Goal: Task Accomplishment & Management: Use online tool/utility

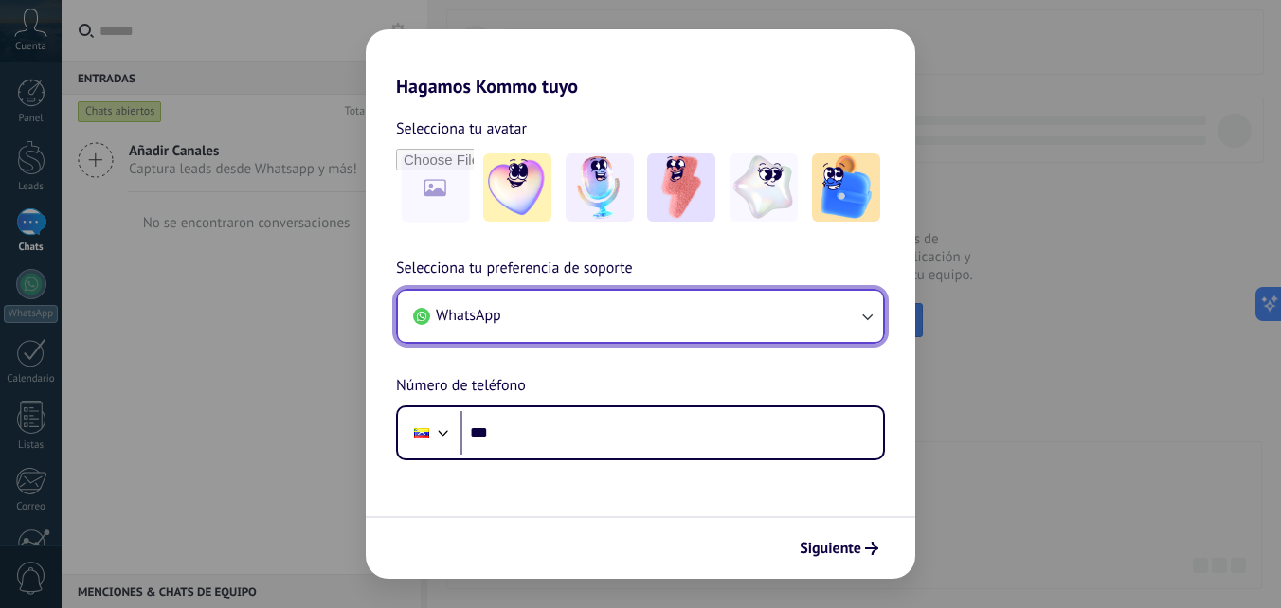
click at [640, 308] on button "WhatsApp" at bounding box center [640, 316] width 485 height 51
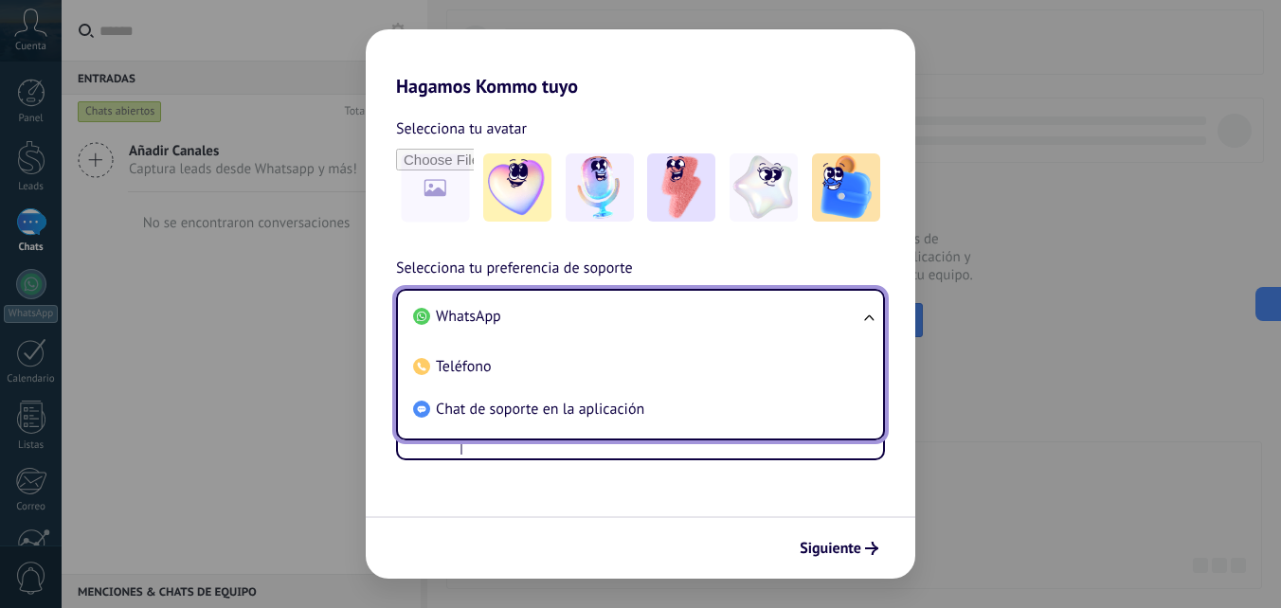
click at [640, 308] on li "WhatsApp" at bounding box center [637, 317] width 462 height 43
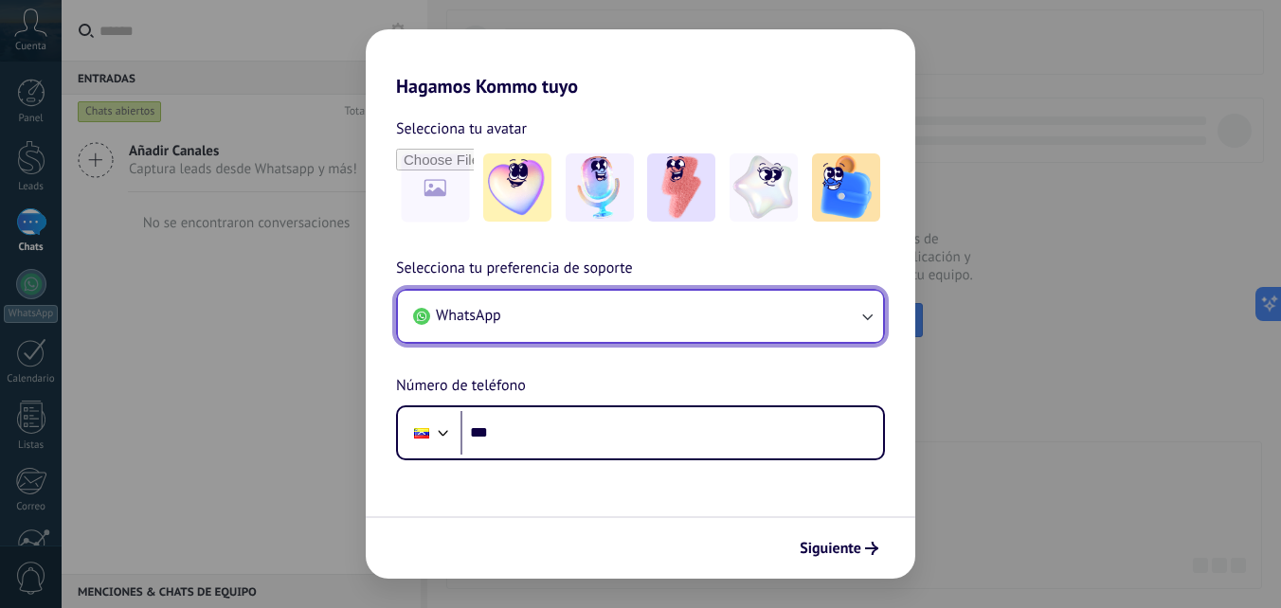
click at [818, 330] on button "WhatsApp" at bounding box center [640, 316] width 485 height 51
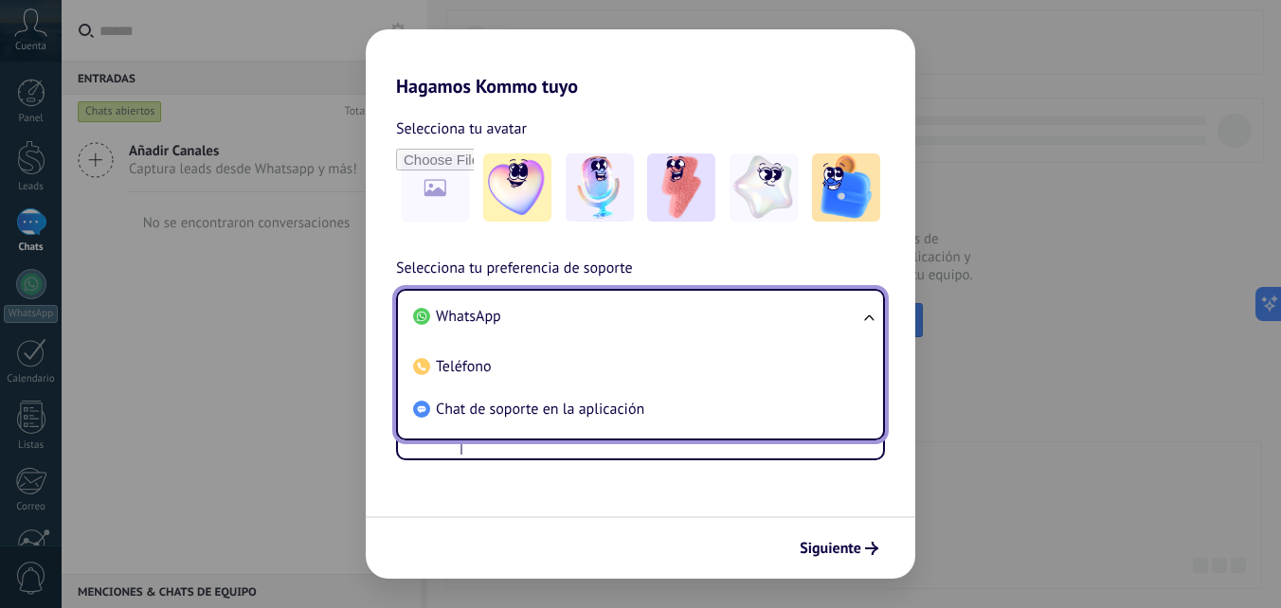
click at [818, 330] on li "WhatsApp" at bounding box center [637, 317] width 462 height 43
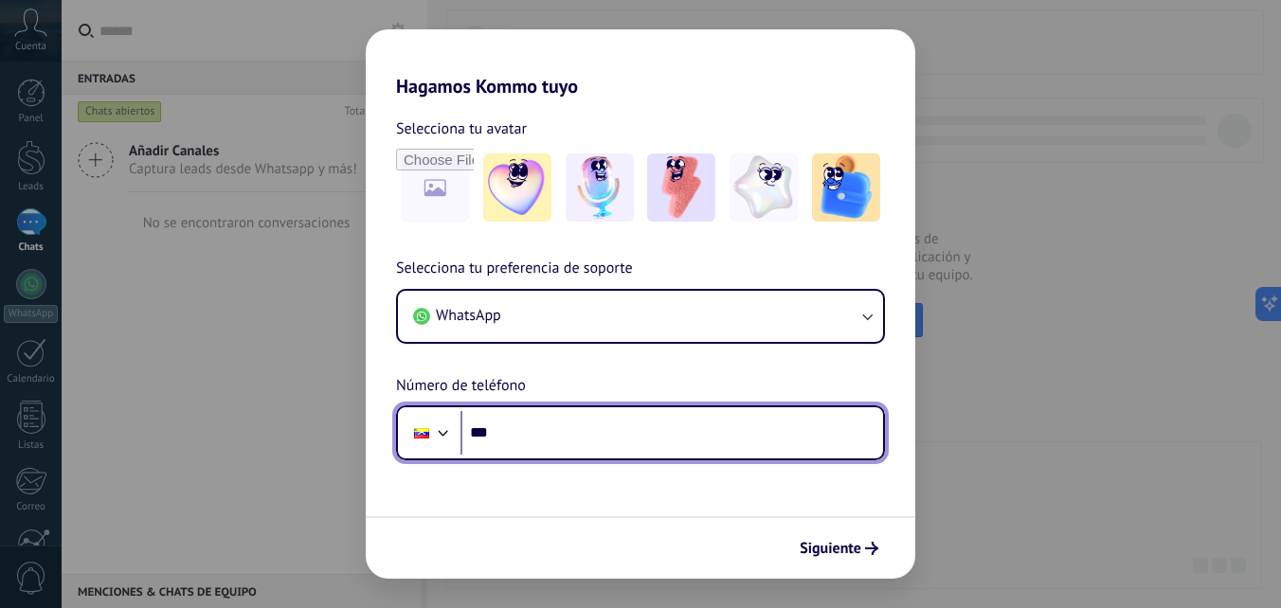
click at [515, 434] on input "***" at bounding box center [672, 433] width 423 height 44
type input "**"
click at [441, 435] on div at bounding box center [443, 431] width 23 height 23
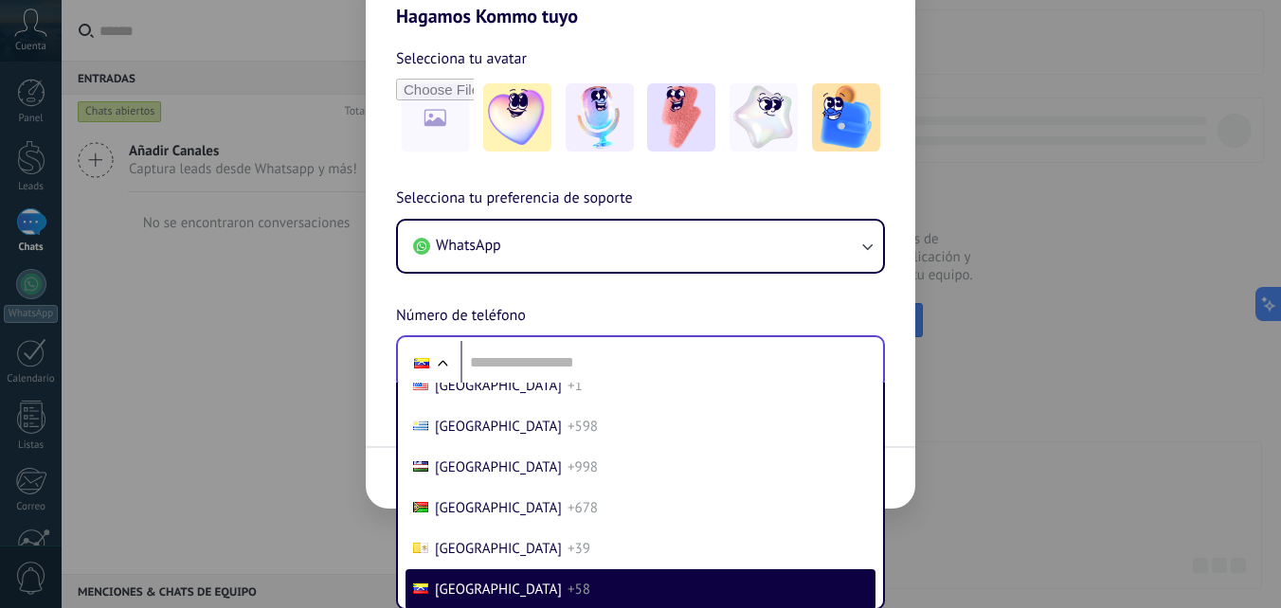
scroll to position [1130, 0]
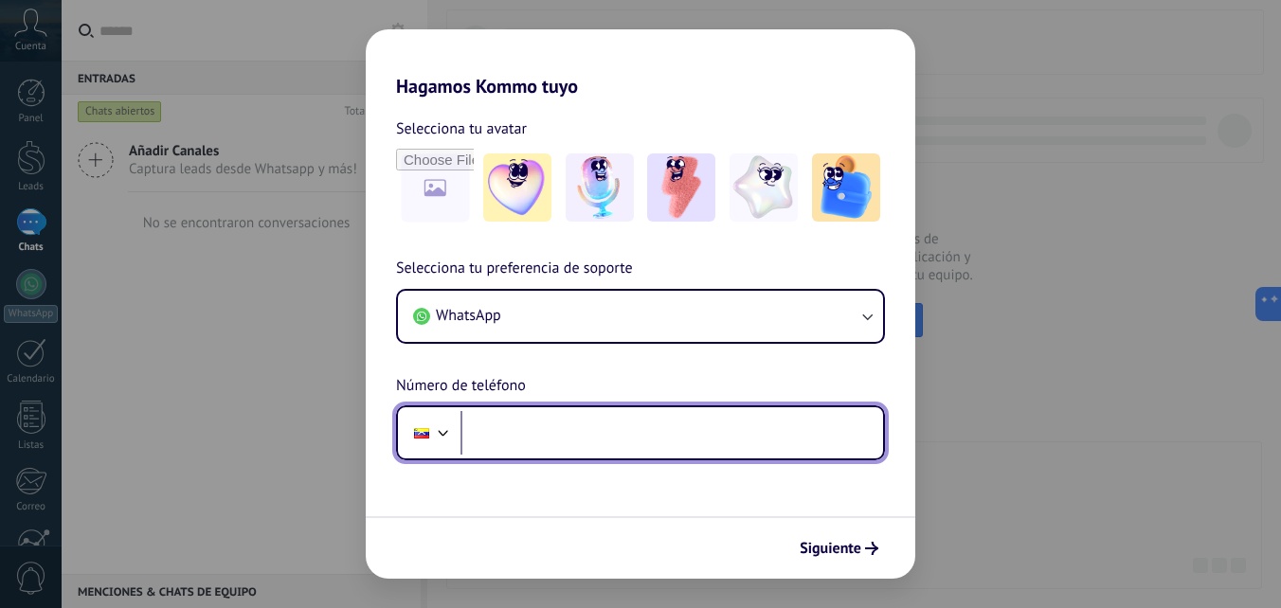
click at [522, 361] on div "Selecciona tu preferencia de soporte WhatsApp Número de teléfono Phone" at bounding box center [641, 359] width 550 height 204
click at [439, 427] on div at bounding box center [443, 431] width 23 height 23
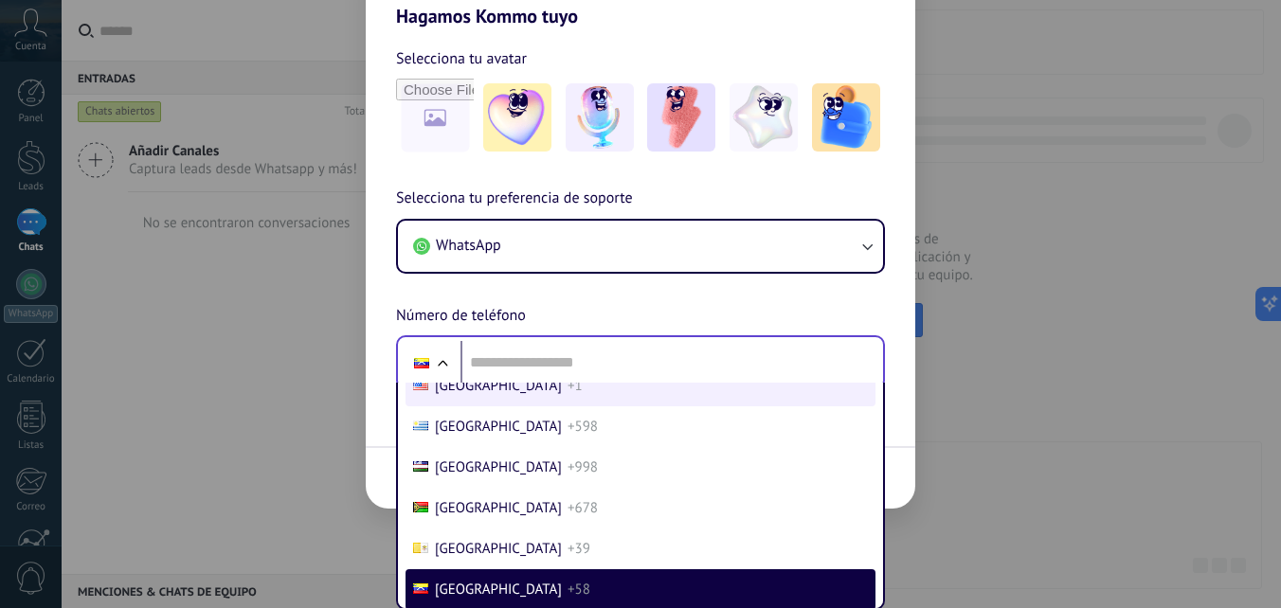
scroll to position [1130, 0]
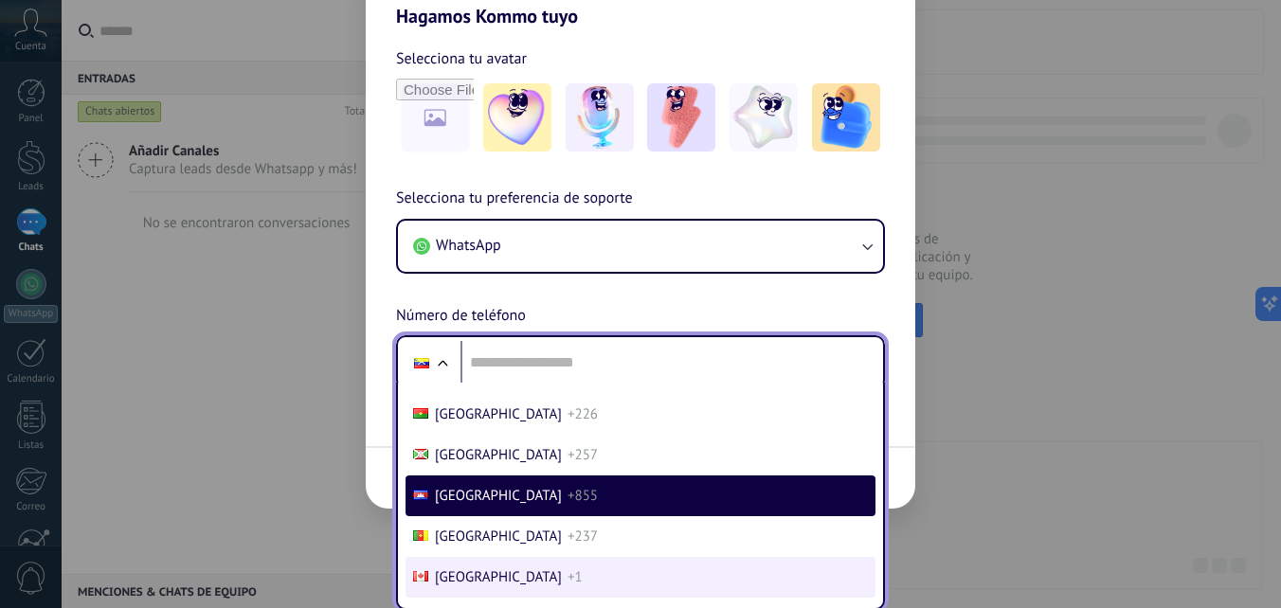
click at [506, 568] on li "Canada +1" at bounding box center [641, 577] width 470 height 41
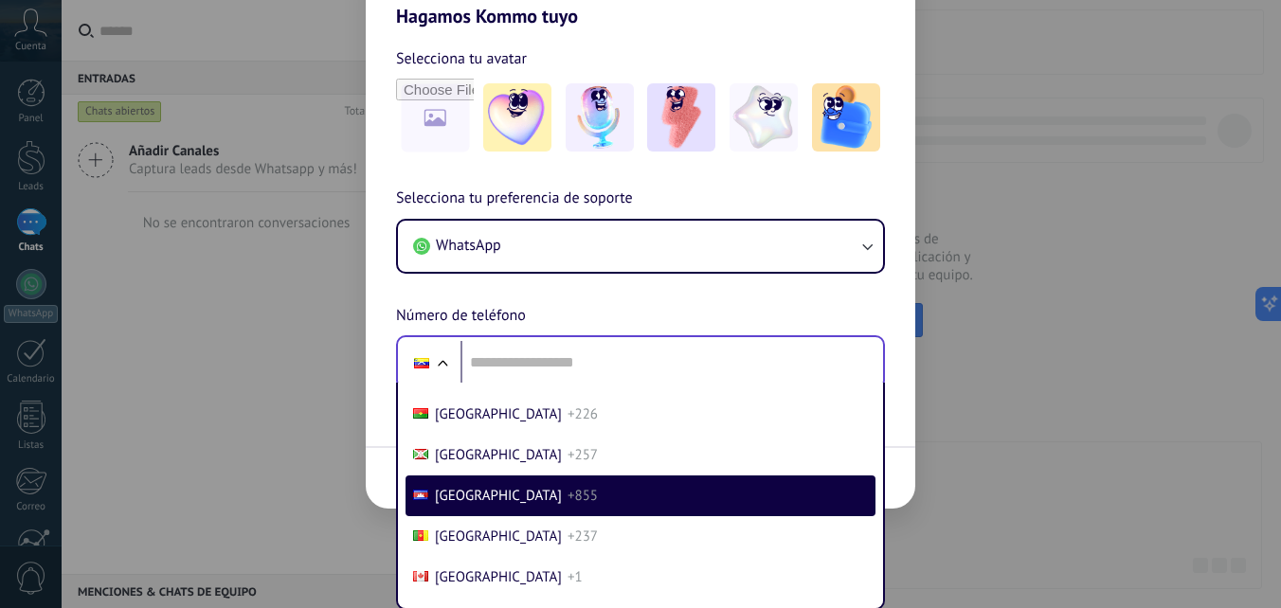
scroll to position [0, 0]
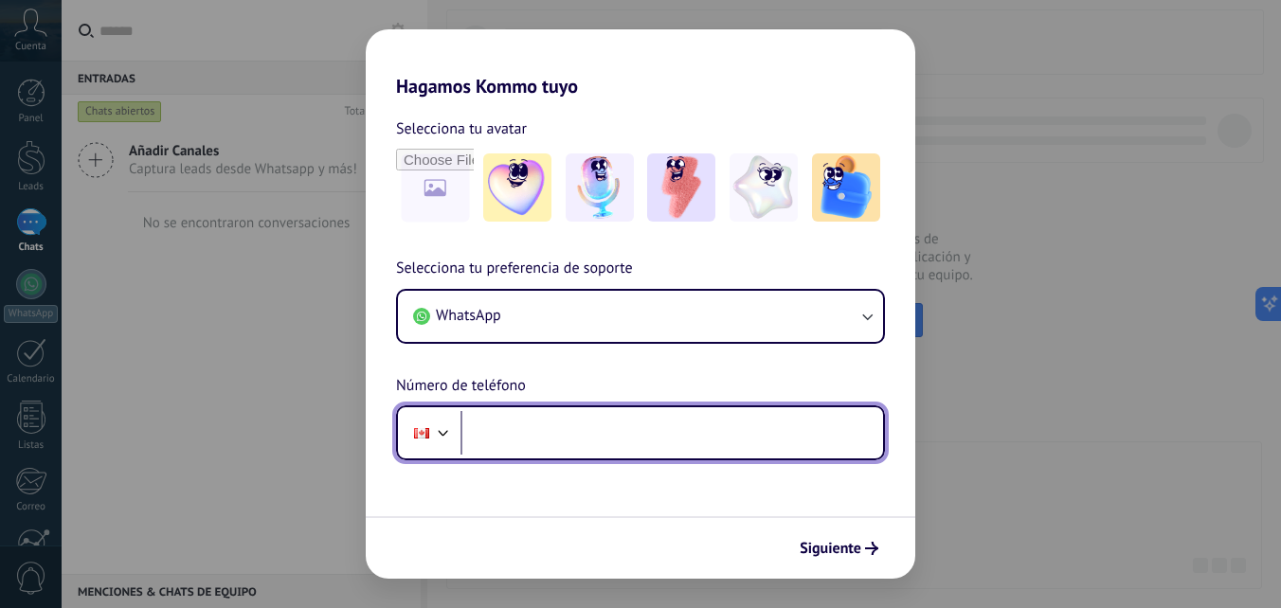
click at [565, 435] on input "tel" at bounding box center [672, 433] width 423 height 44
type input "**********"
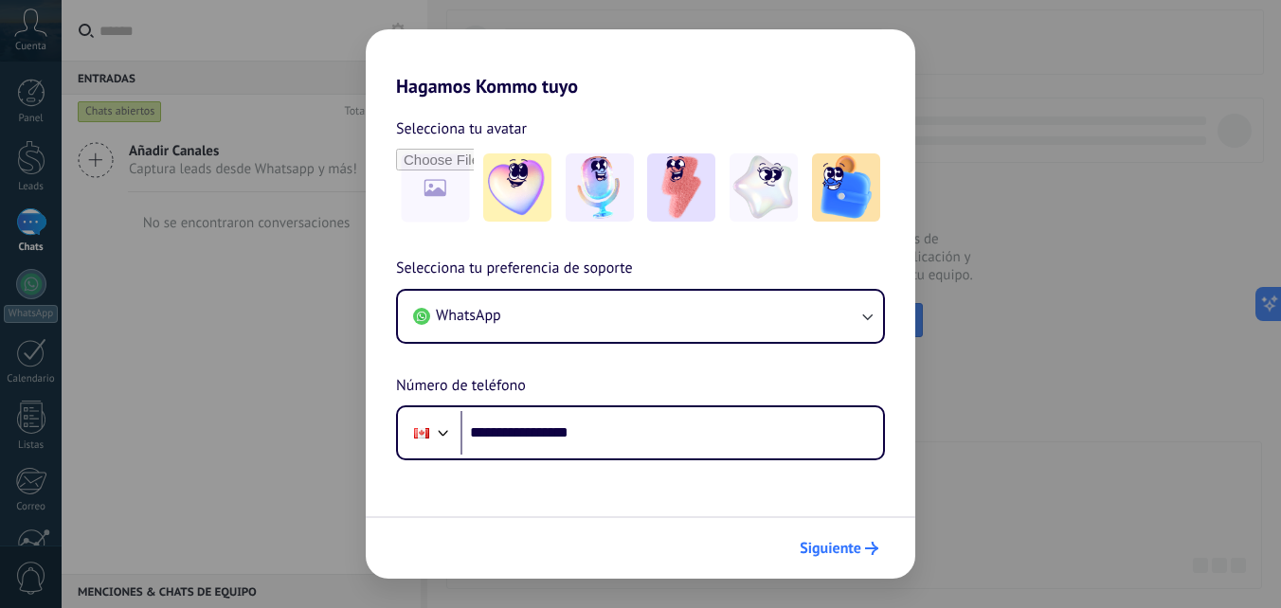
click at [843, 539] on button "Siguiente" at bounding box center [839, 549] width 96 height 32
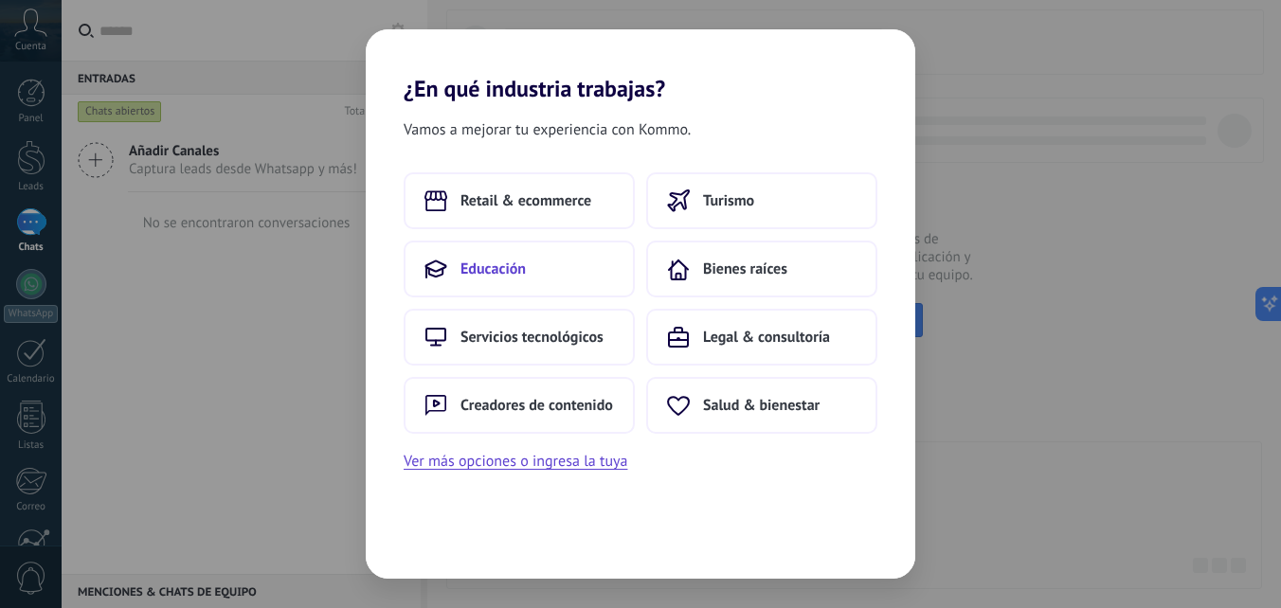
click at [574, 265] on button "Educación" at bounding box center [519, 269] width 231 height 57
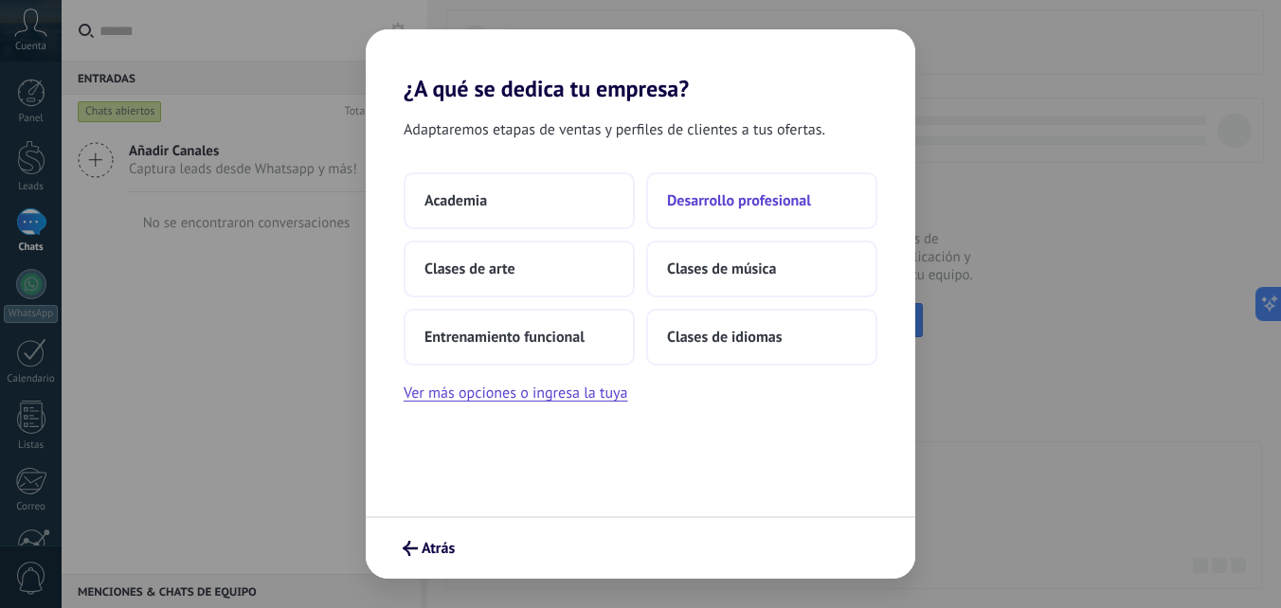
click at [743, 205] on span "Desarrollo profesional" at bounding box center [739, 200] width 144 height 19
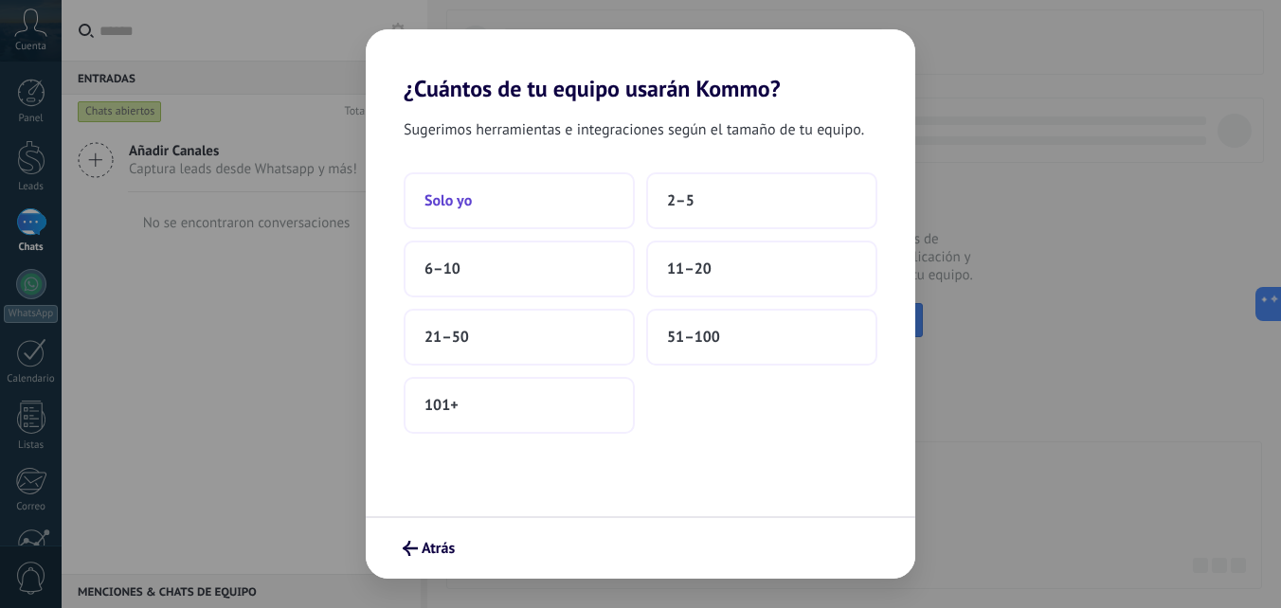
click at [542, 205] on button "Solo yo" at bounding box center [519, 200] width 231 height 57
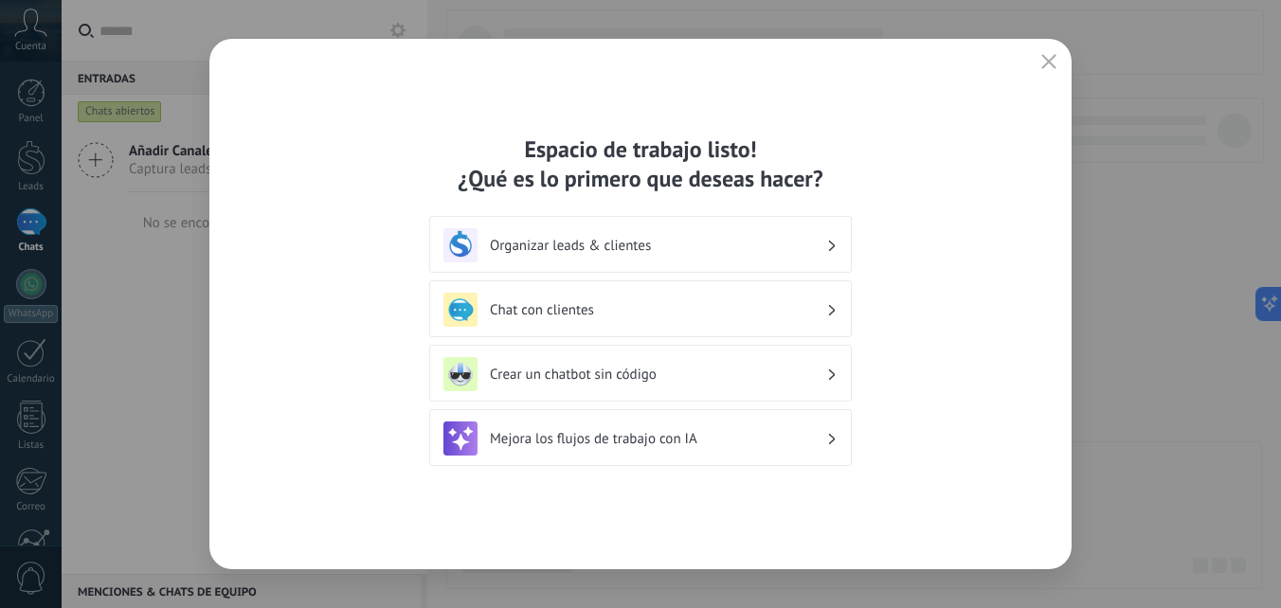
click at [745, 303] on h3 "Chat con clientes" at bounding box center [658, 310] width 336 height 18
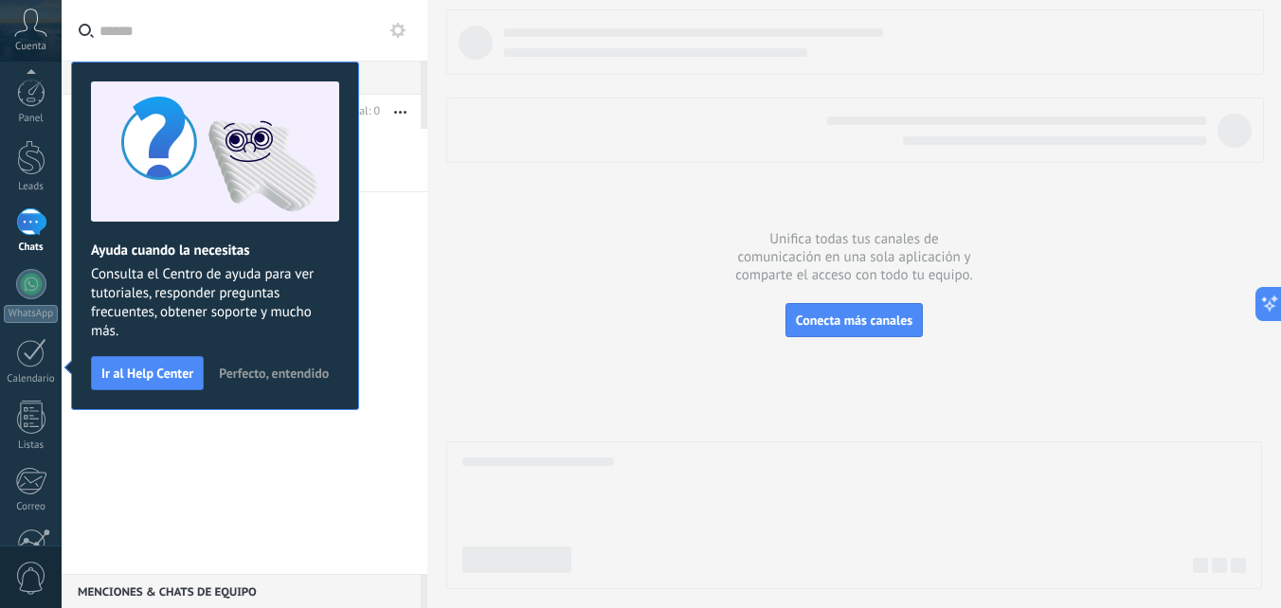
scroll to position [180, 0]
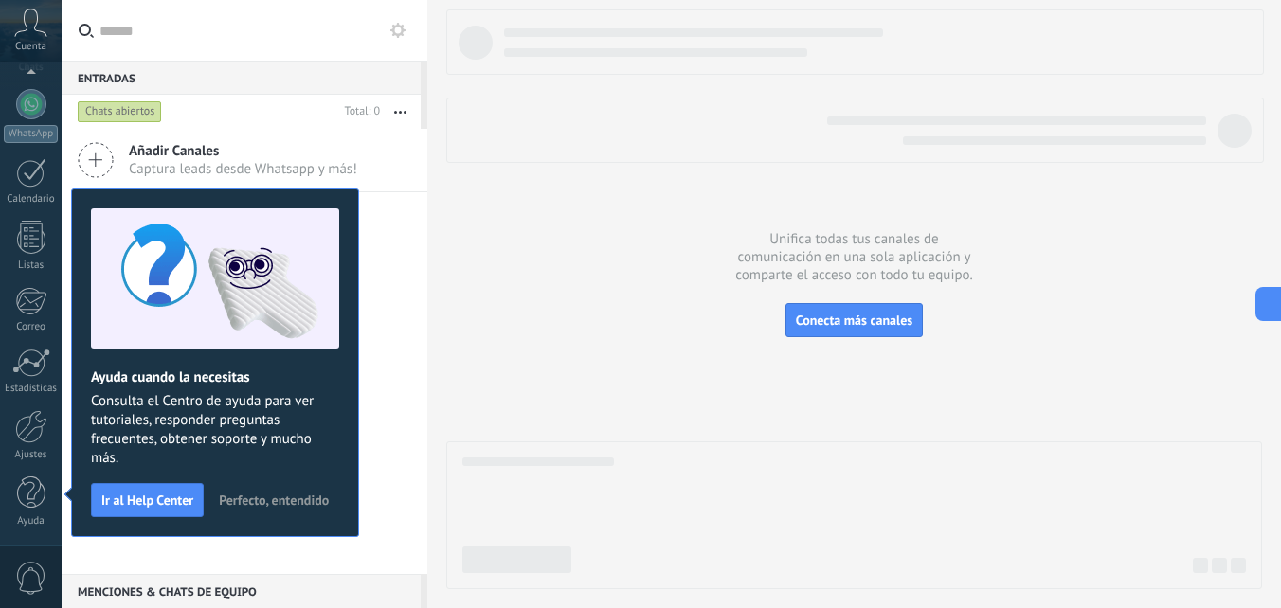
click at [281, 501] on span "Perfecto, entendido" at bounding box center [274, 500] width 110 height 13
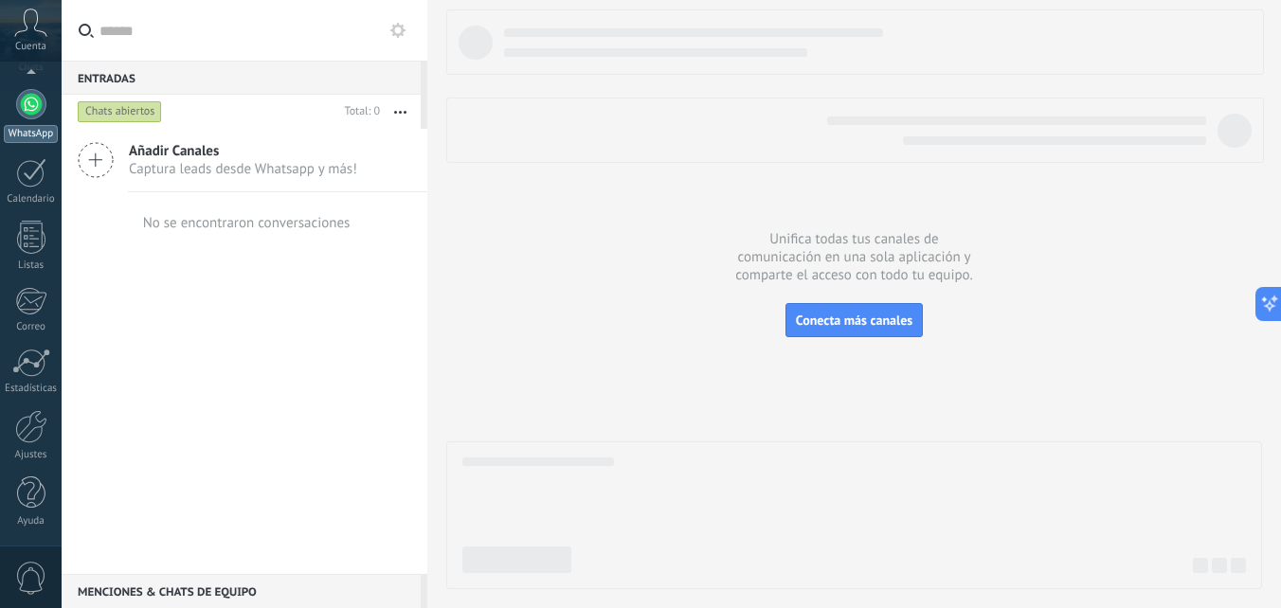
click at [44, 118] on link "WhatsApp" at bounding box center [31, 116] width 62 height 54
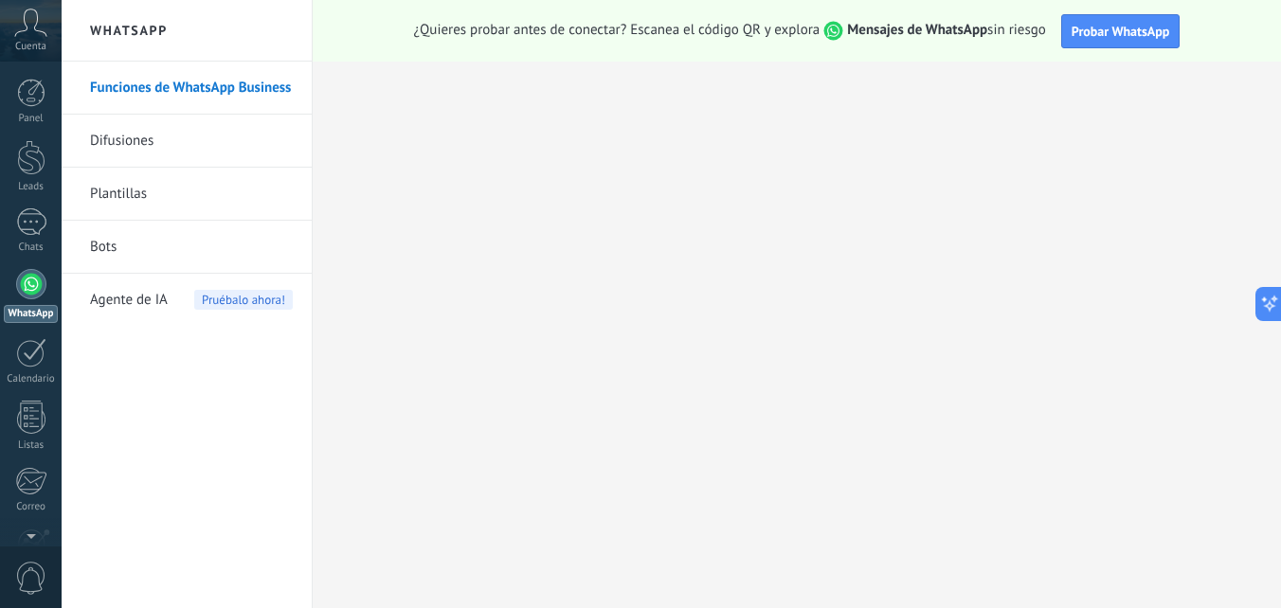
click at [31, 289] on div at bounding box center [31, 284] width 30 height 30
click at [146, 401] on div "Funciones de WhatsApp Business Difusiones Plantillas Bots Agente de IA Pruébalo…" at bounding box center [187, 335] width 250 height 547
click at [38, 221] on div at bounding box center [31, 222] width 30 height 27
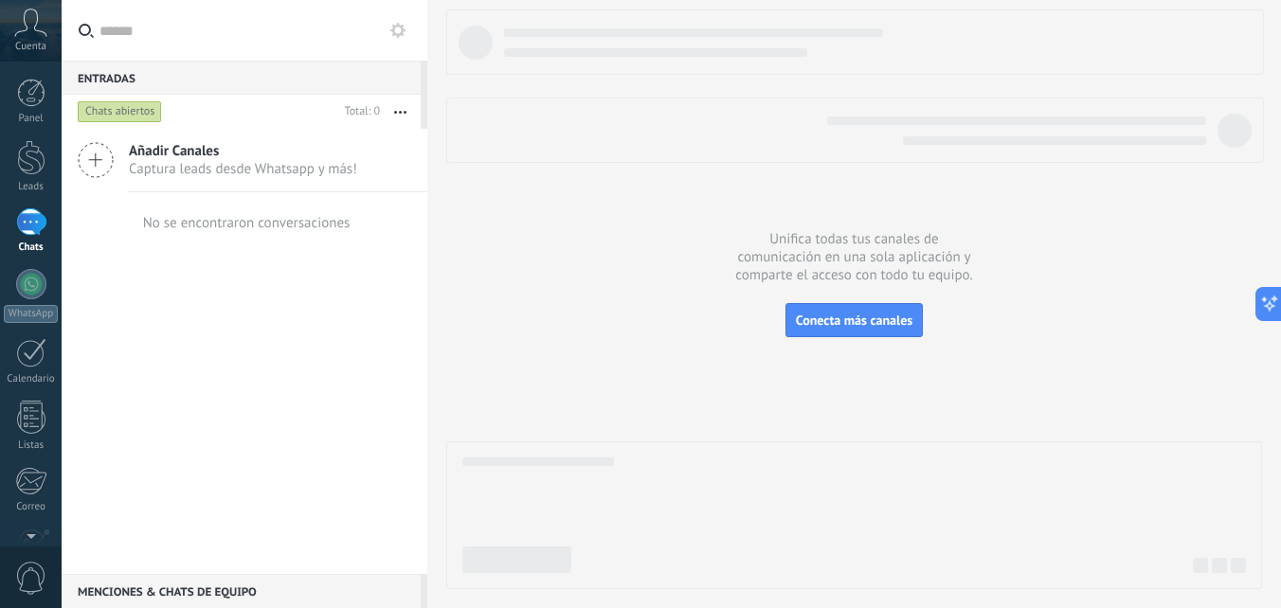
click at [395, 30] on icon at bounding box center [397, 30] width 15 height 15
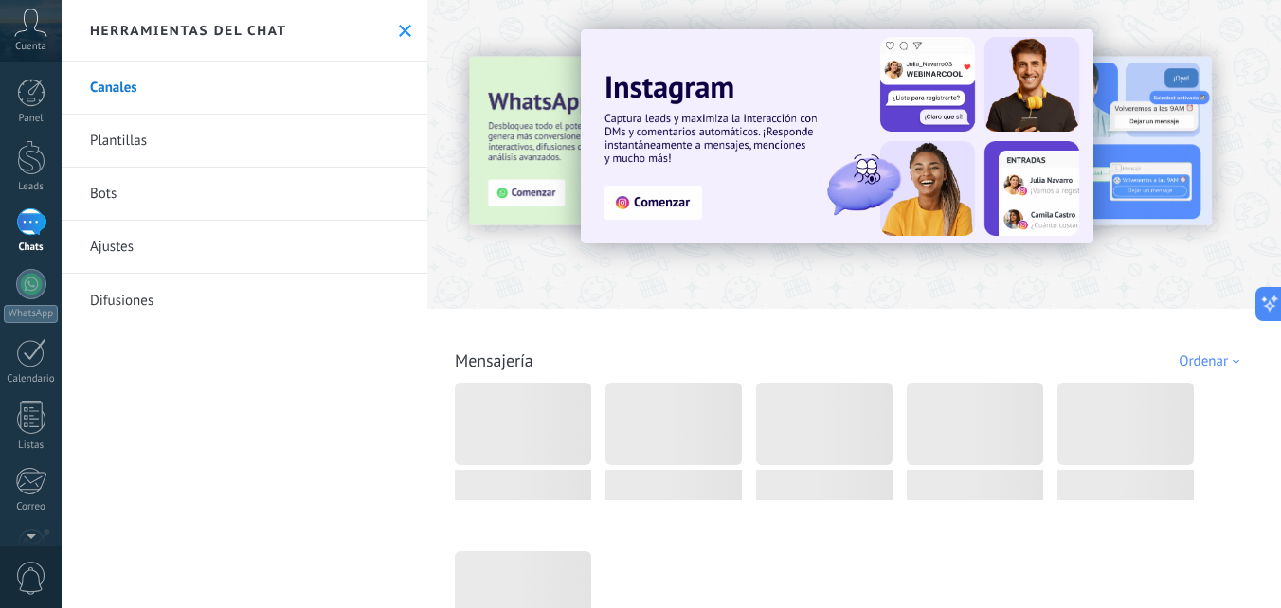
click at [227, 138] on link "Plantillas" at bounding box center [245, 141] width 366 height 53
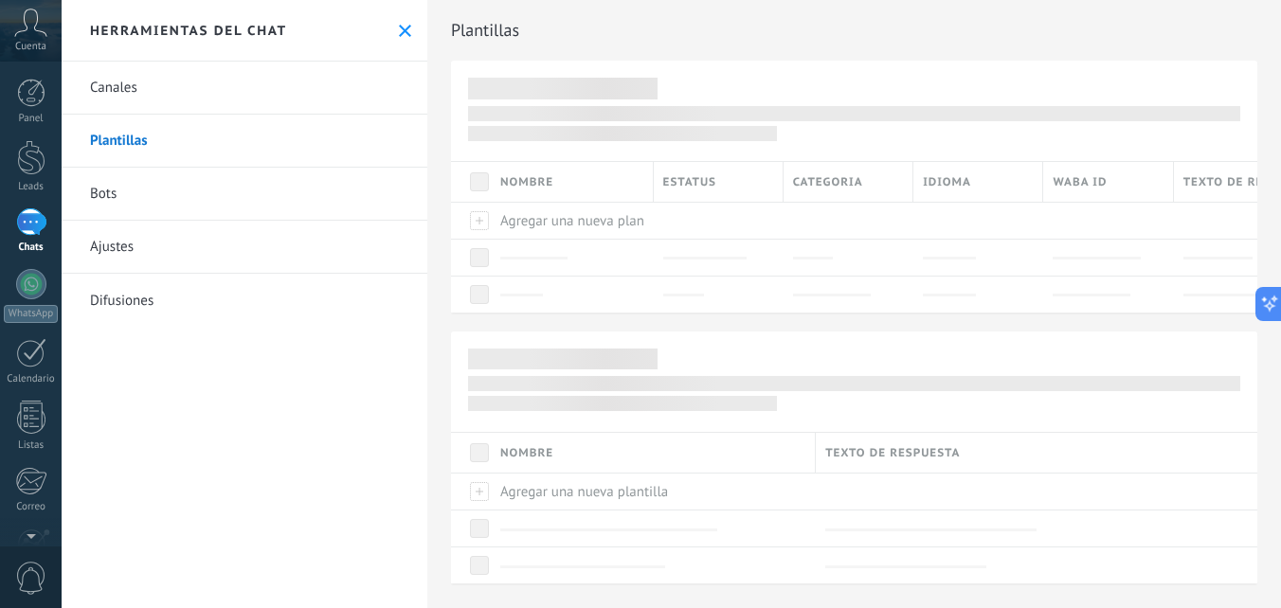
click at [197, 195] on link "Bots" at bounding box center [245, 194] width 366 height 53
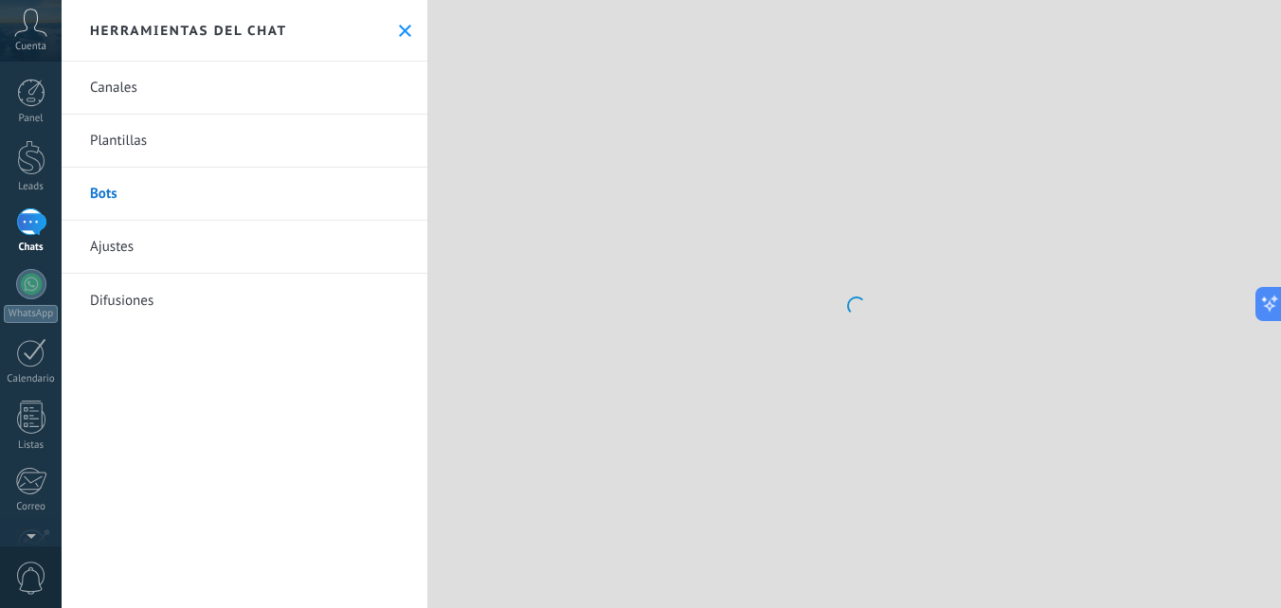
click at [177, 254] on link "Ajustes" at bounding box center [245, 247] width 366 height 53
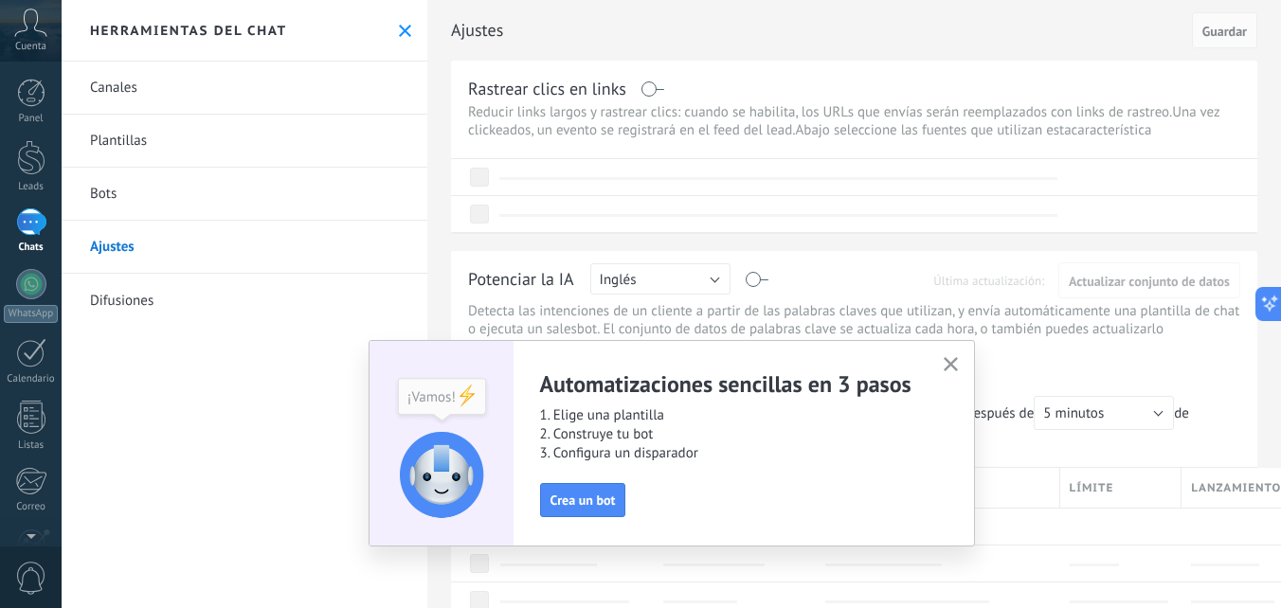
click at [414, 26] on div "Herramientas del chat" at bounding box center [245, 31] width 366 height 62
click at [408, 33] on div "Herramientas del chat" at bounding box center [245, 31] width 366 height 62
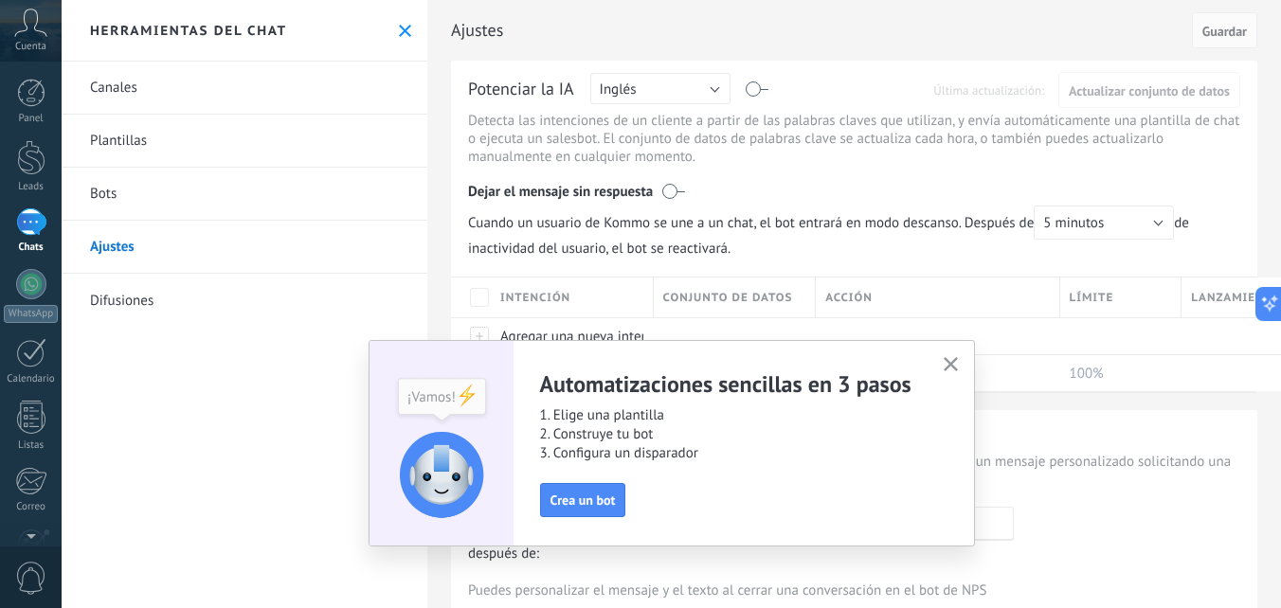
click at [399, 28] on use at bounding box center [405, 31] width 12 height 12
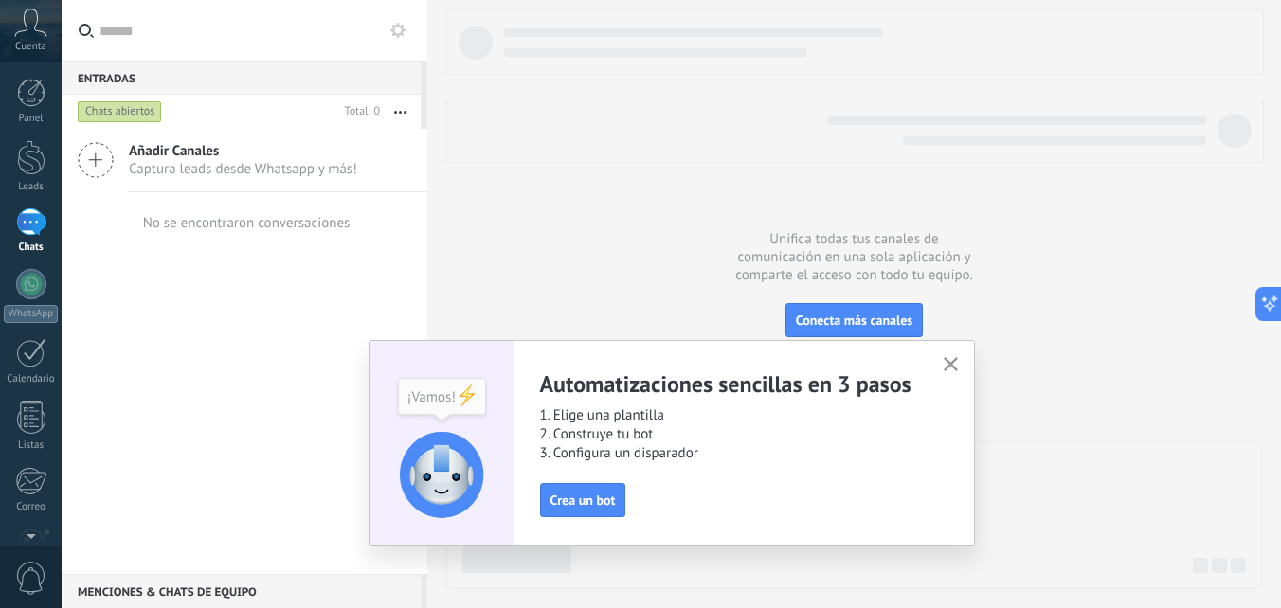
click at [949, 362] on use "button" at bounding box center [951, 364] width 14 height 14
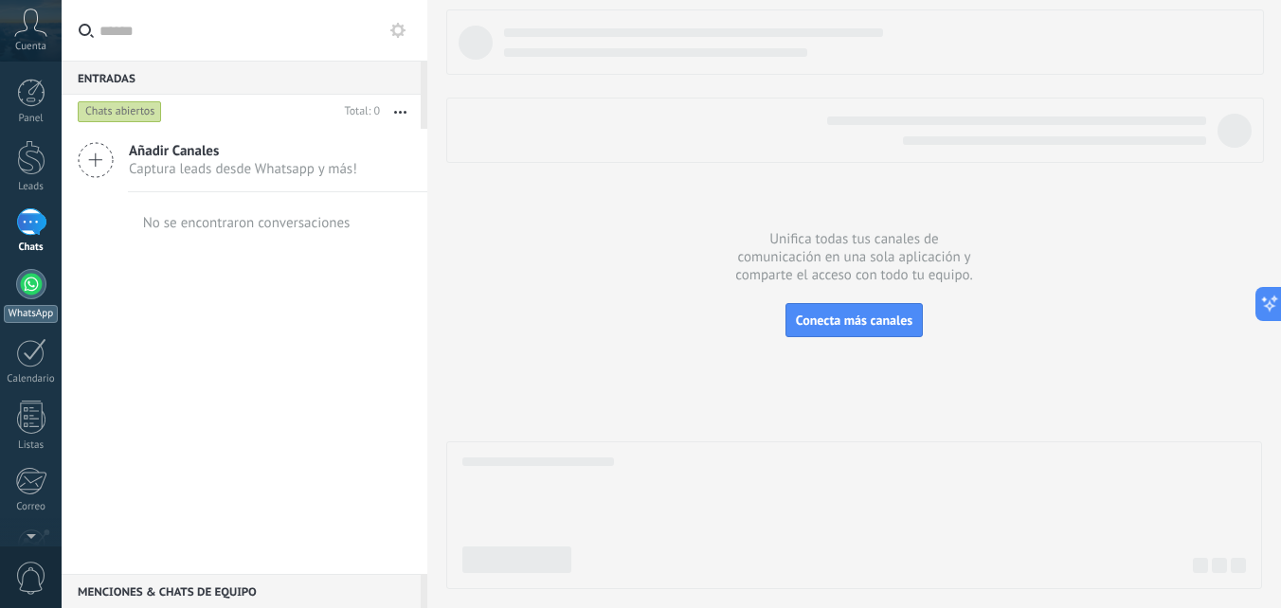
click at [54, 295] on link "WhatsApp" at bounding box center [31, 296] width 62 height 54
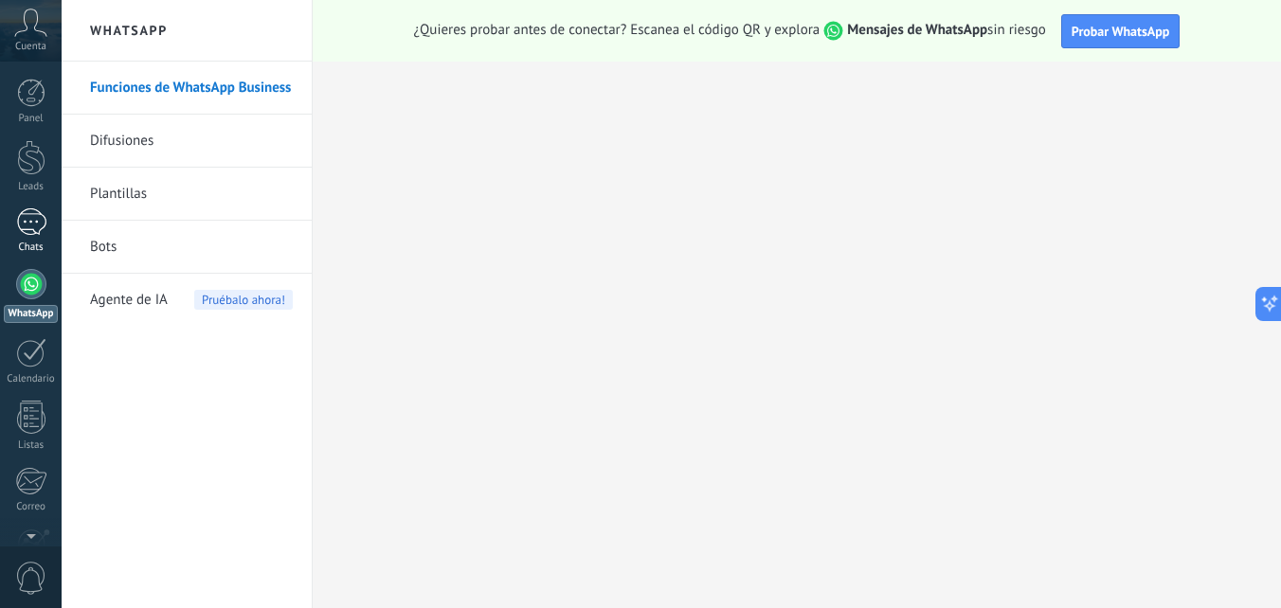
click at [39, 239] on link "Chats" at bounding box center [31, 231] width 62 height 45
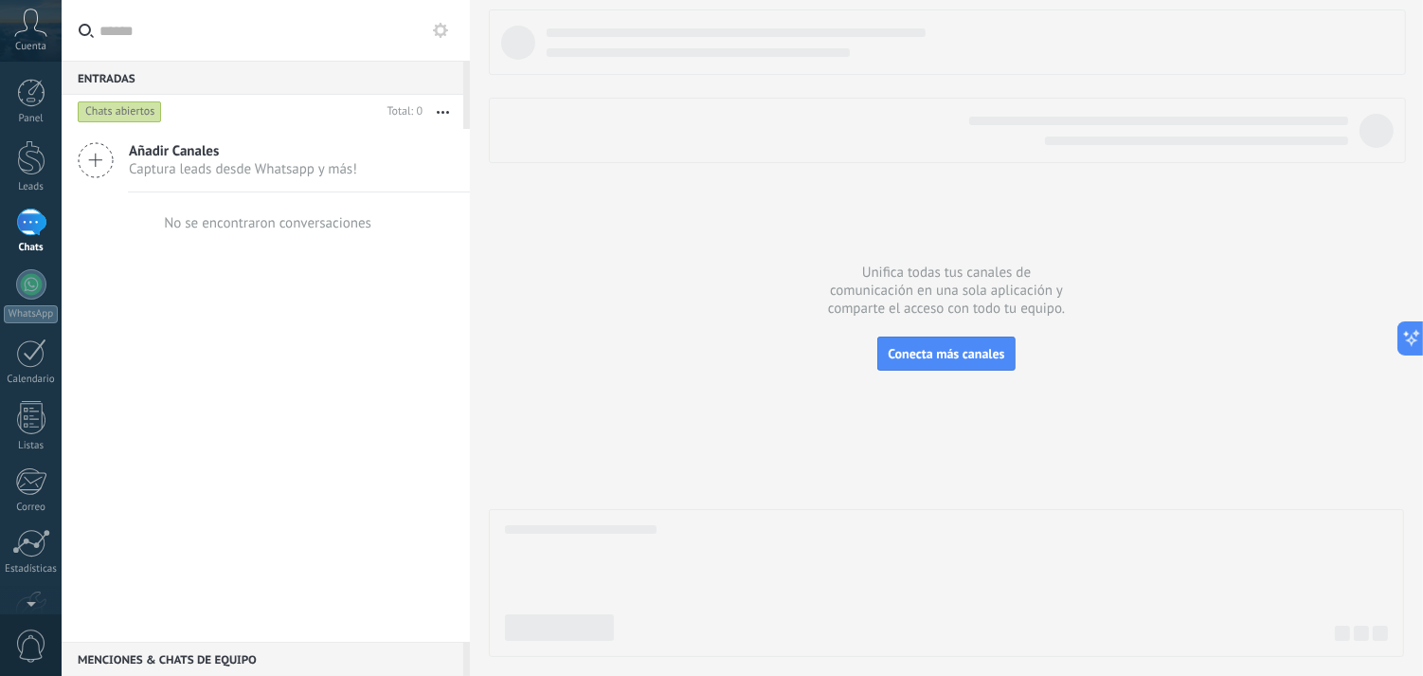
click at [230, 607] on div "Menciones & Chats de equipo 0" at bounding box center [263, 659] width 402 height 34
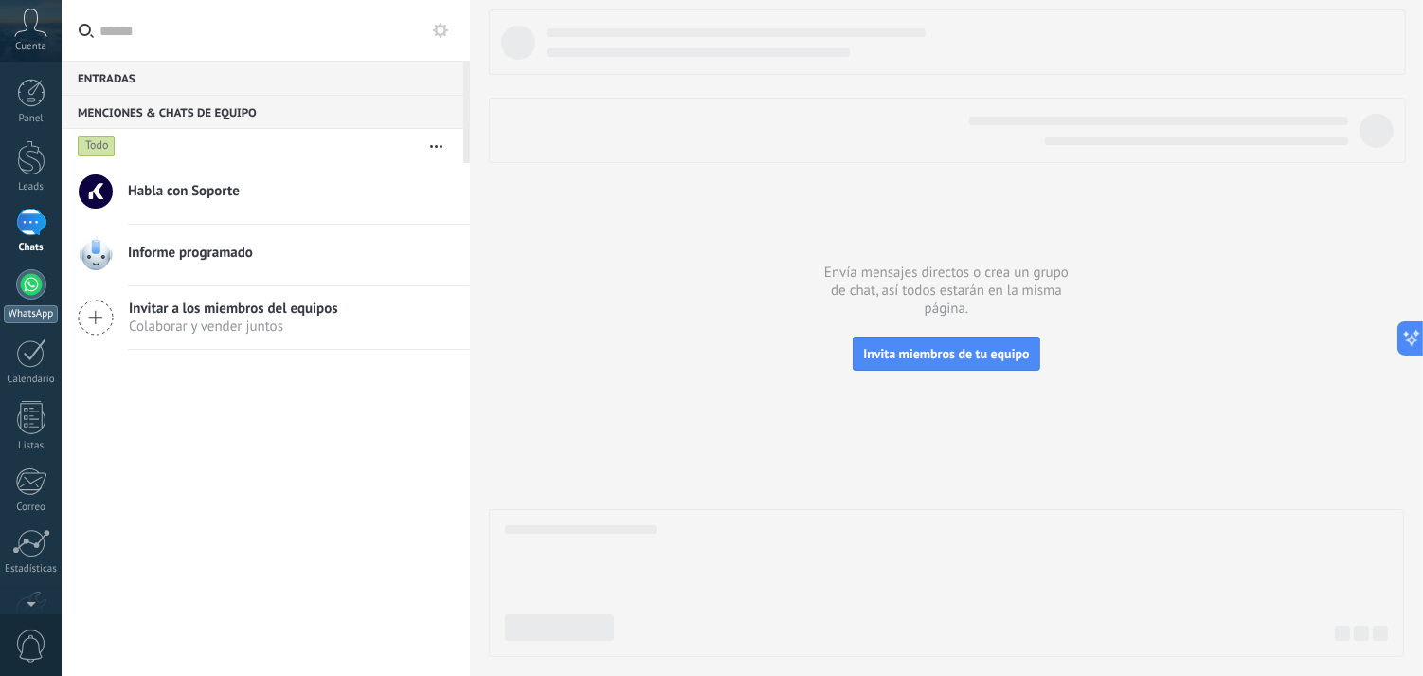
click at [45, 289] on link "WhatsApp" at bounding box center [31, 296] width 62 height 54
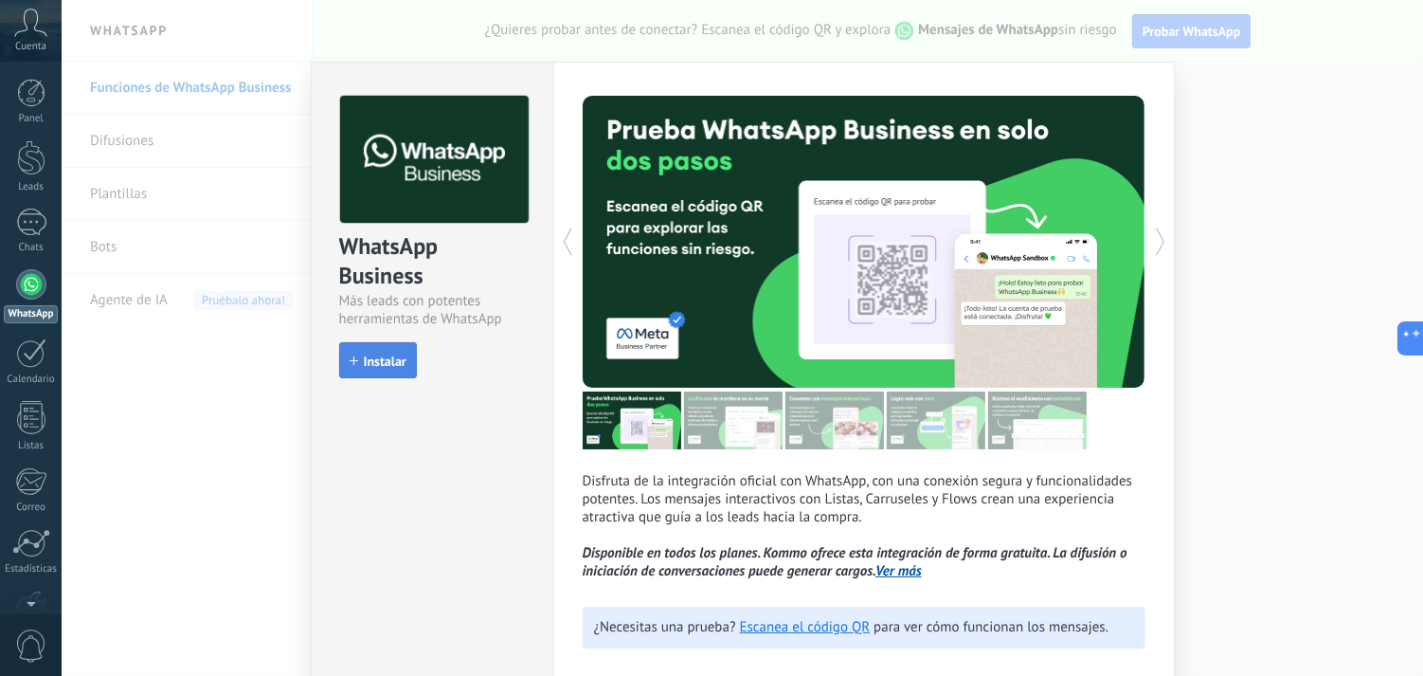
click at [411, 351] on button "Instalar" at bounding box center [378, 360] width 78 height 36
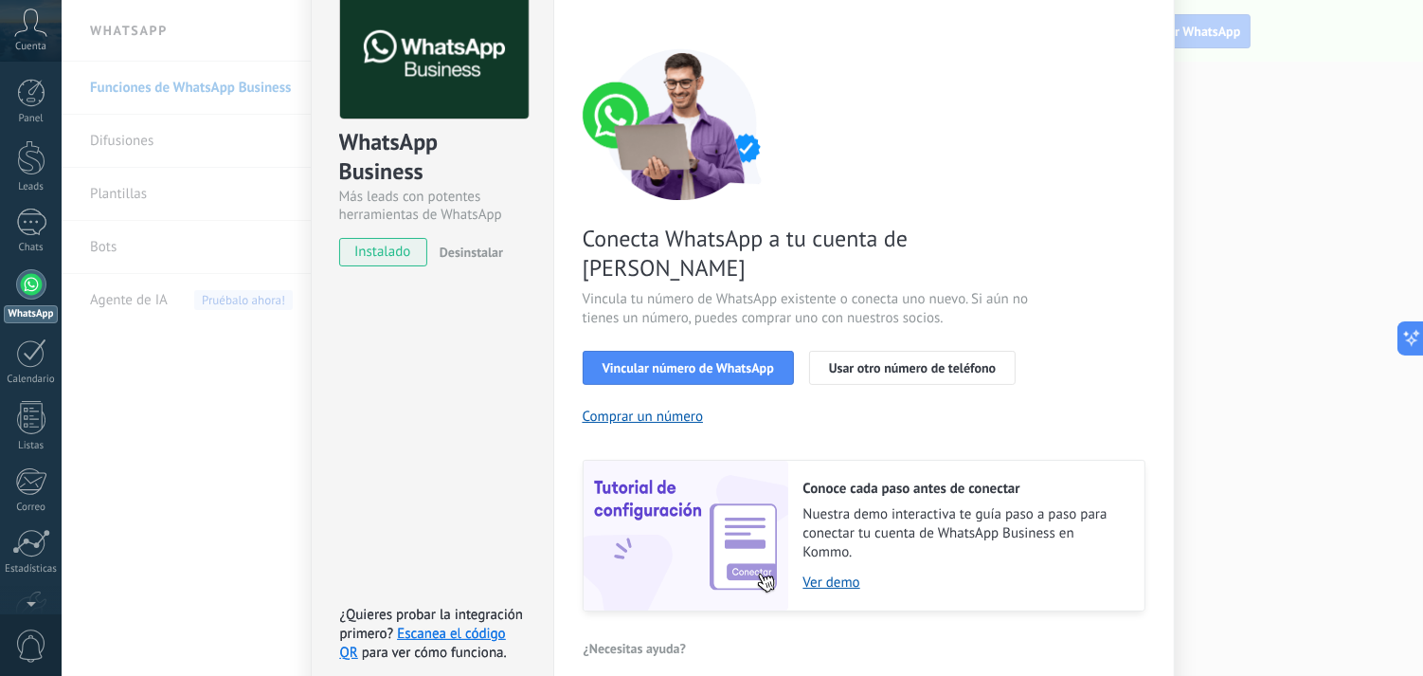
scroll to position [168, 0]
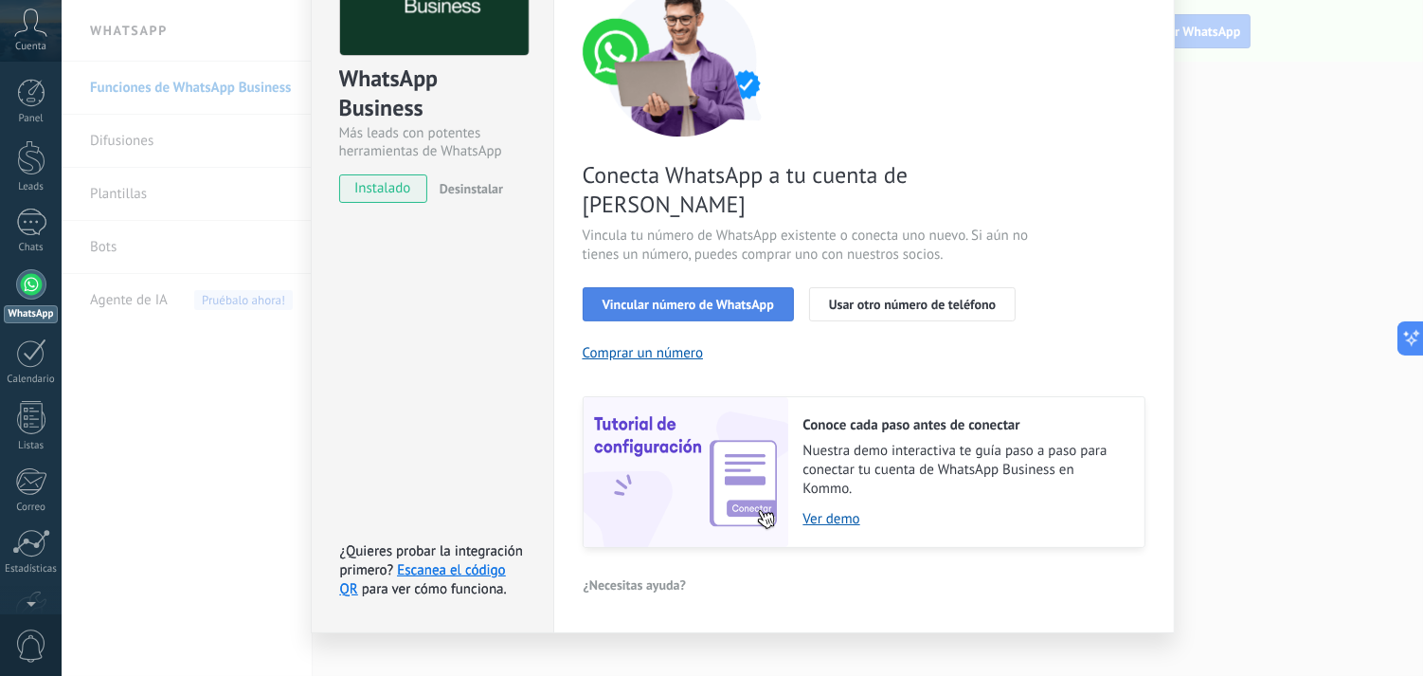
click at [746, 298] on span "Vincular número de WhatsApp" at bounding box center [689, 304] width 172 height 13
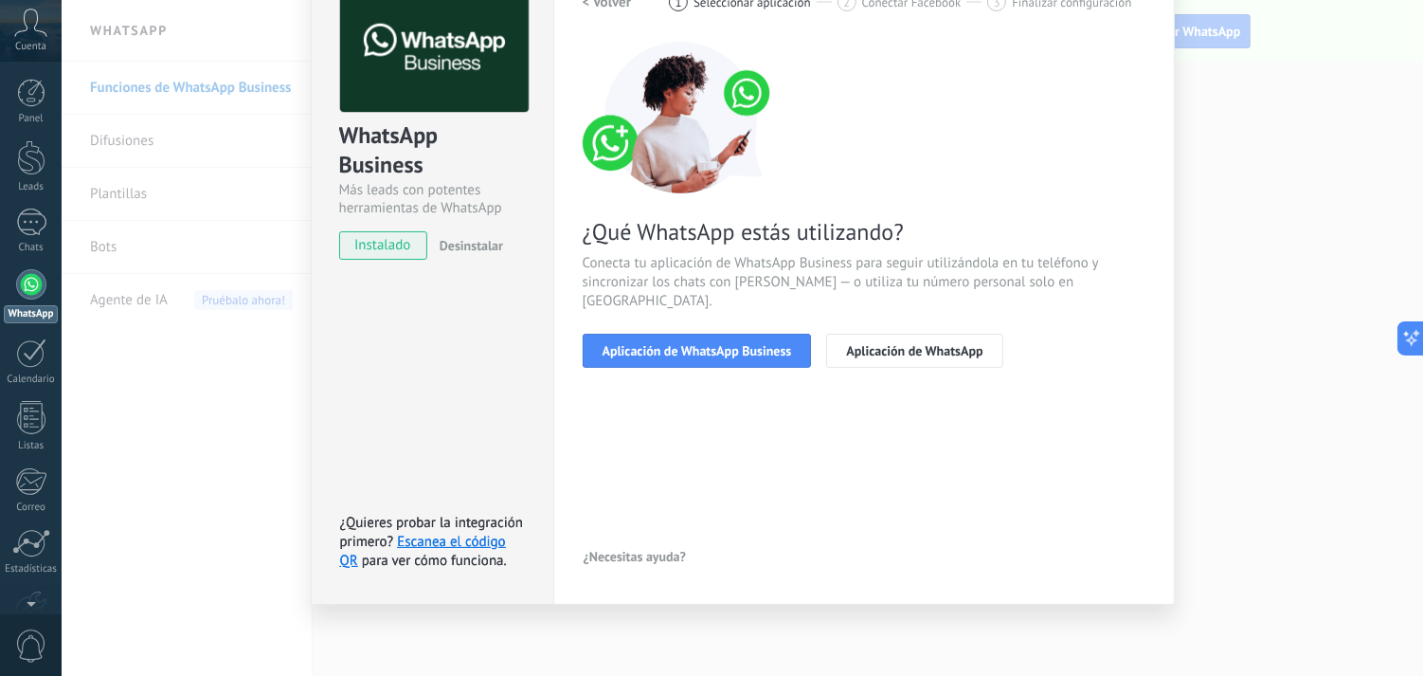
scroll to position [110, 0]
click at [778, 345] on span "Aplicación de WhatsApp Business" at bounding box center [698, 351] width 190 height 13
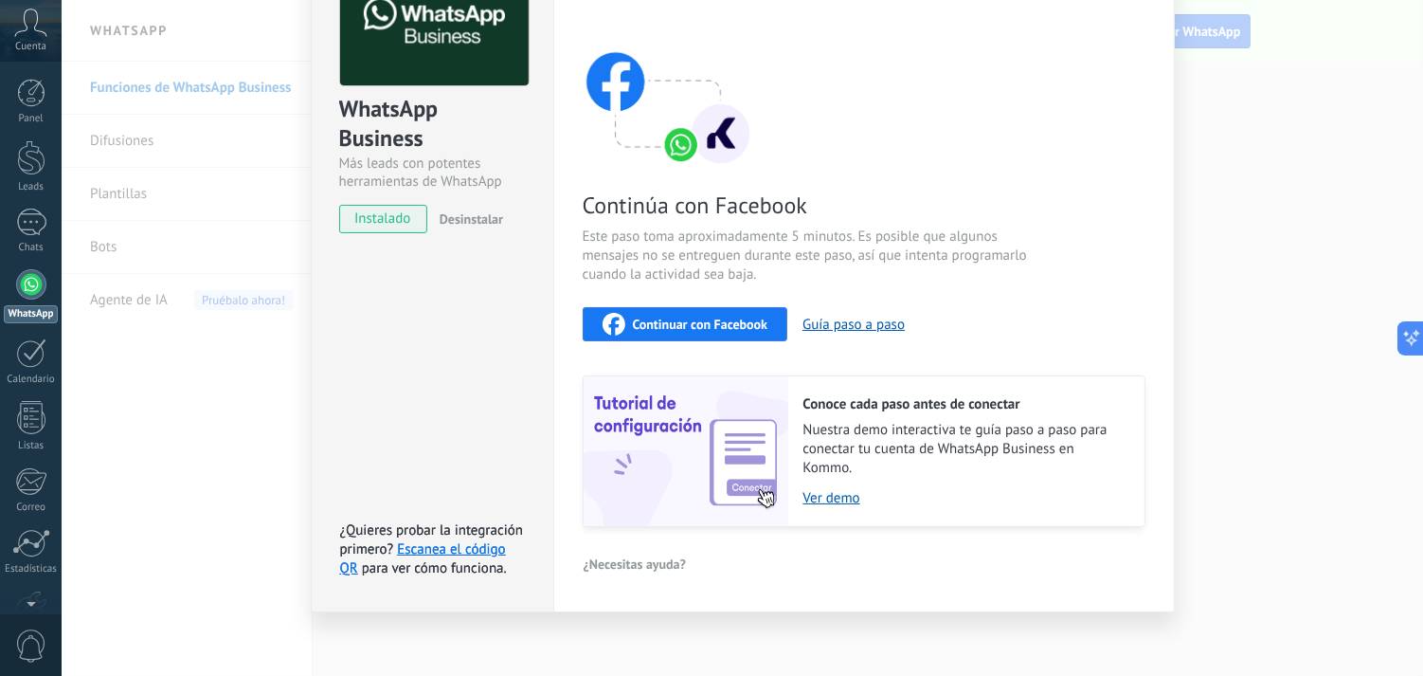
scroll to position [145, 0]
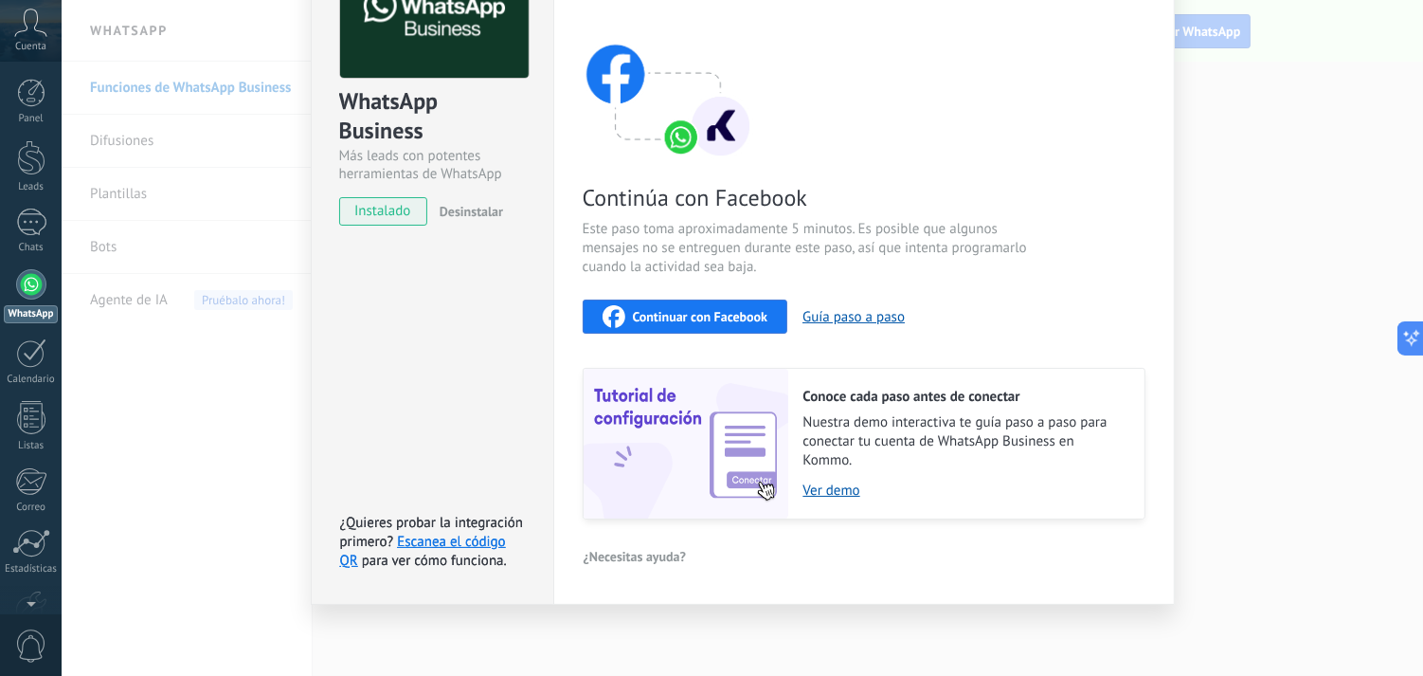
click at [728, 315] on span "Continuar con Facebook" at bounding box center [701, 316] width 136 height 13
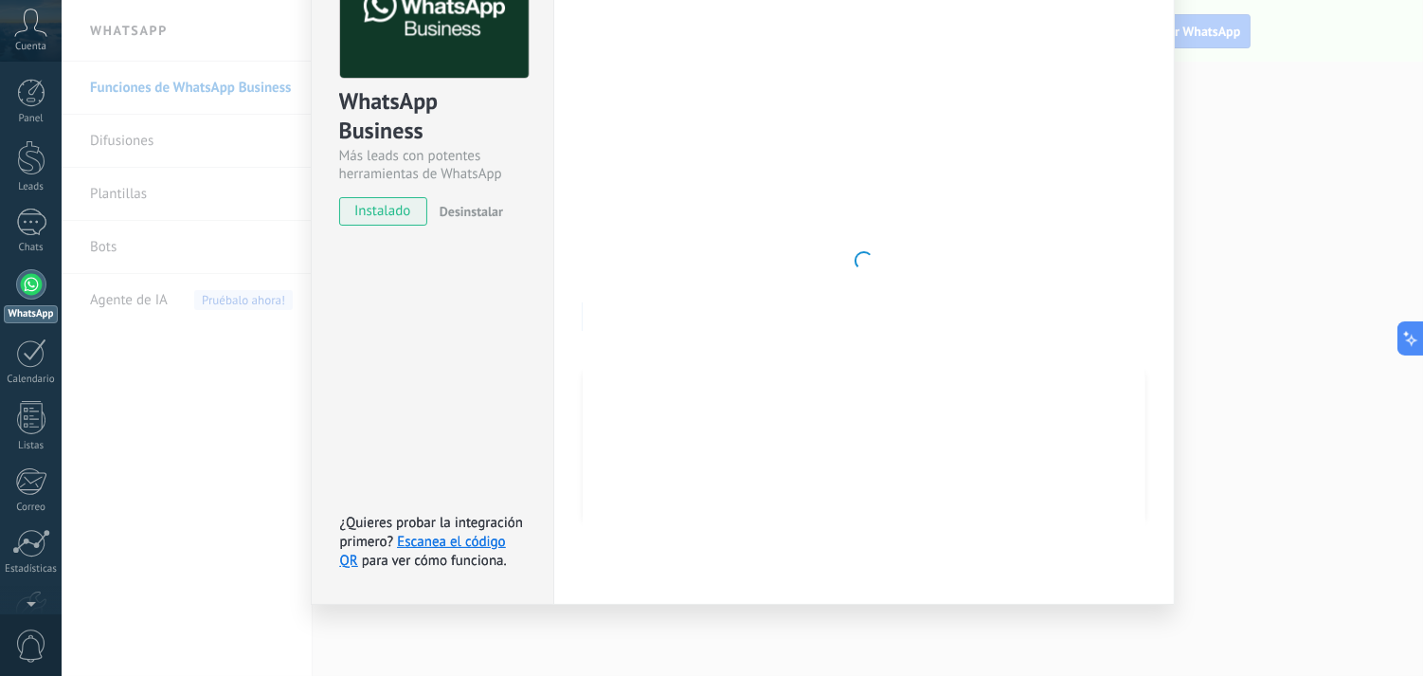
scroll to position [0, 0]
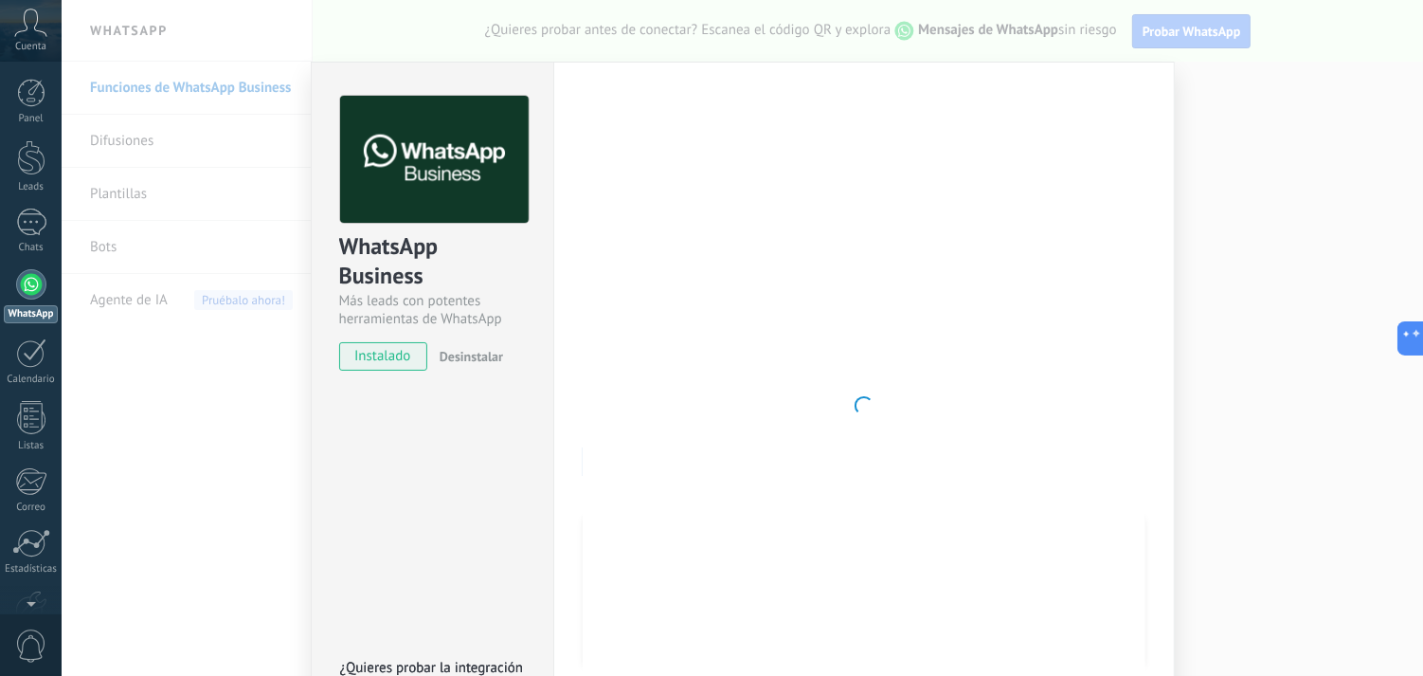
click at [551, 393] on div "WhatsApp Business Más leads con potentes herramientas de WhatsApp instalado Des…" at bounding box center [743, 406] width 864 height 688
click at [33, 276] on div at bounding box center [31, 284] width 30 height 30
click at [27, 21] on icon at bounding box center [30, 23] width 33 height 28
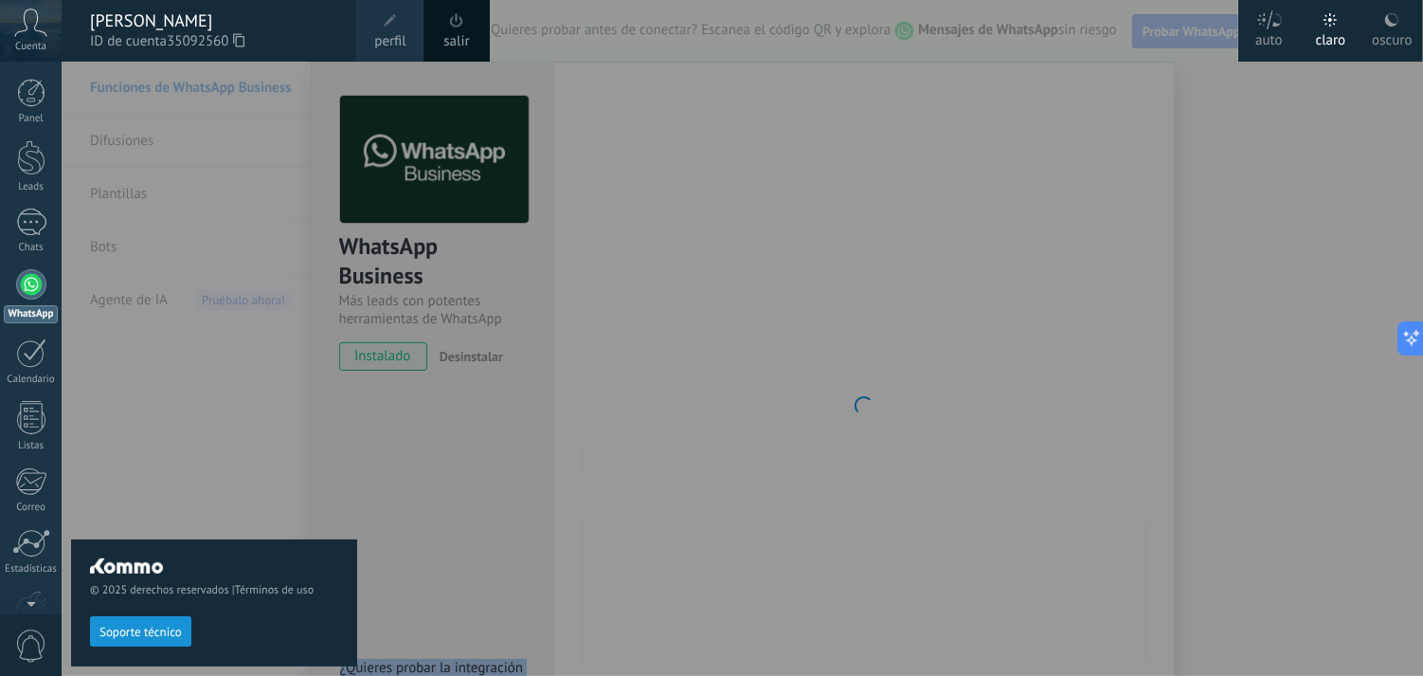
click at [380, 41] on span "perfil" at bounding box center [389, 41] width 31 height 21
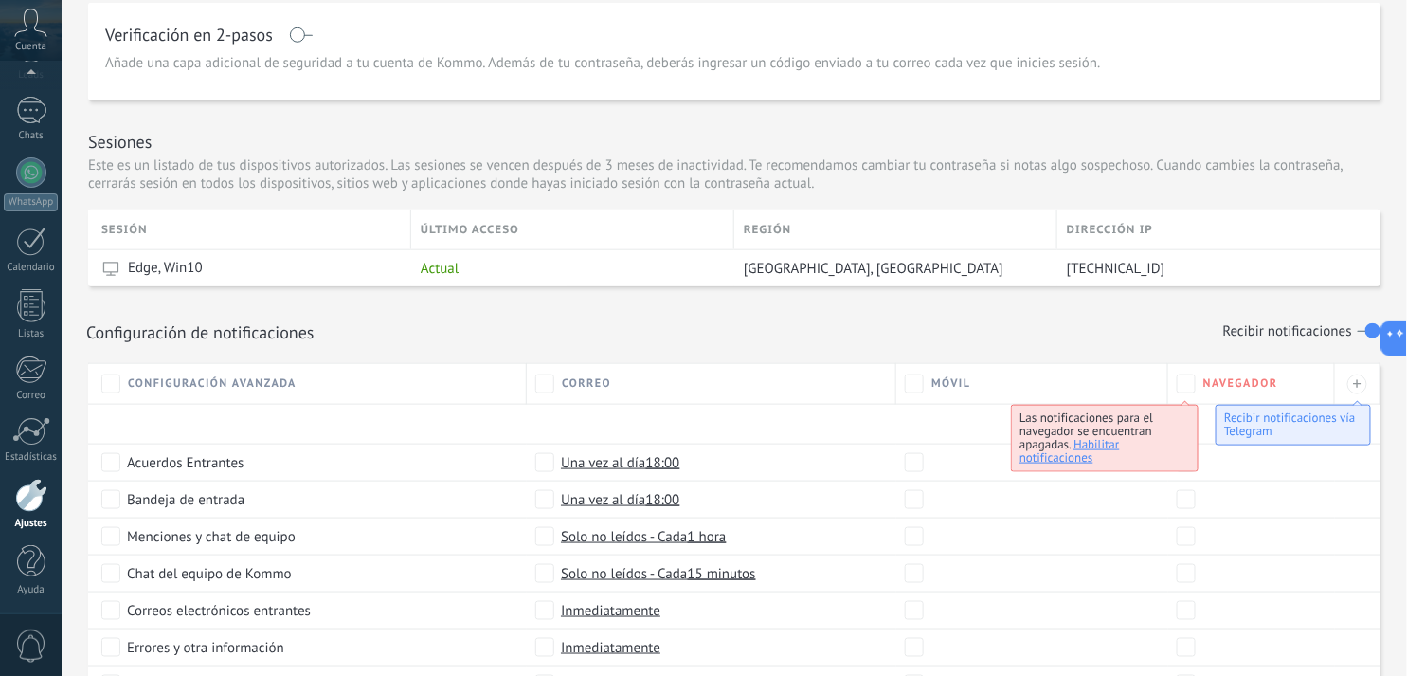
scroll to position [474, 0]
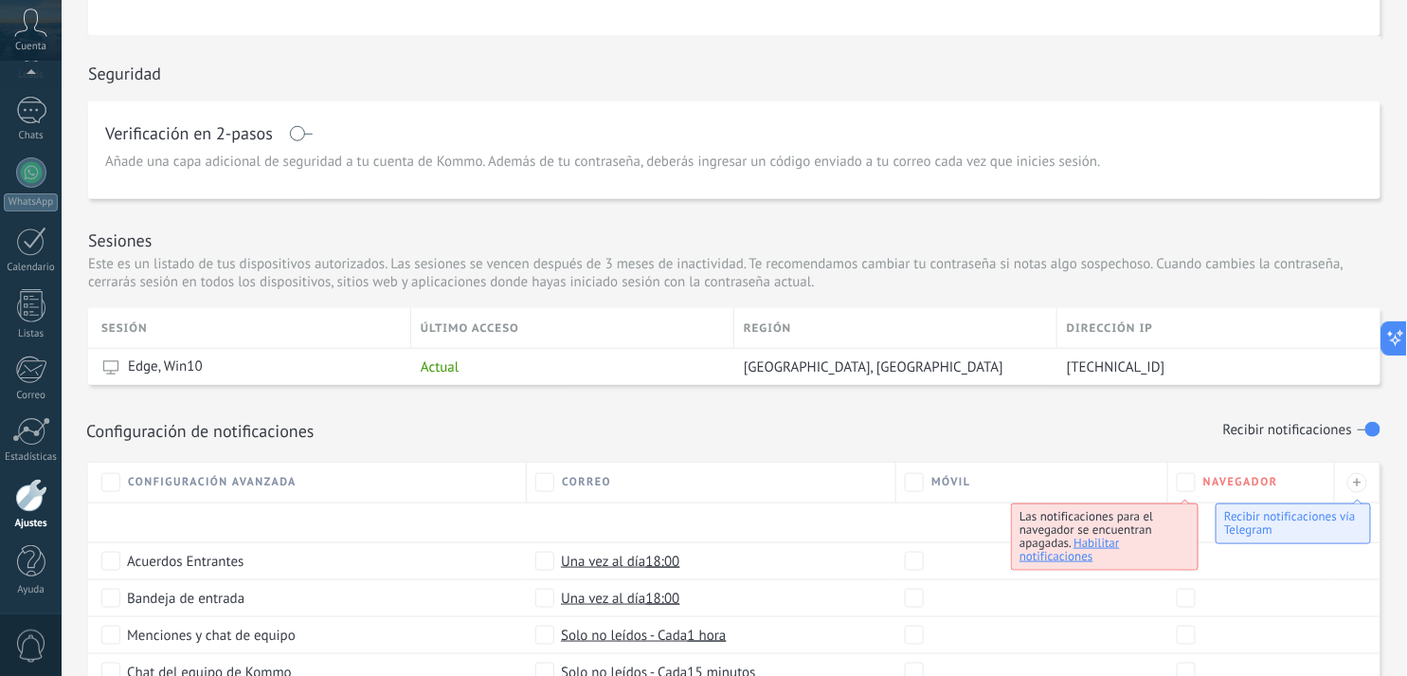
click at [952, 483] on span "Móvil" at bounding box center [952, 482] width 40 height 14
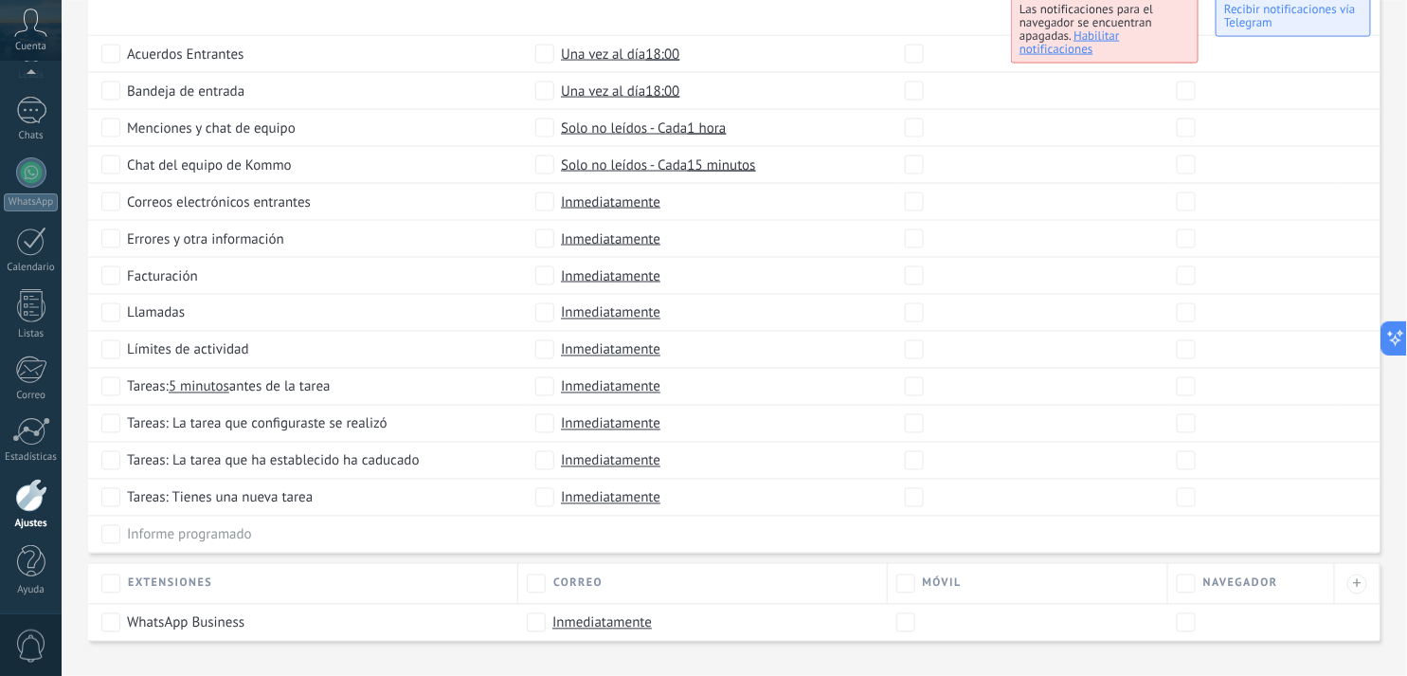
scroll to position [1035, 0]
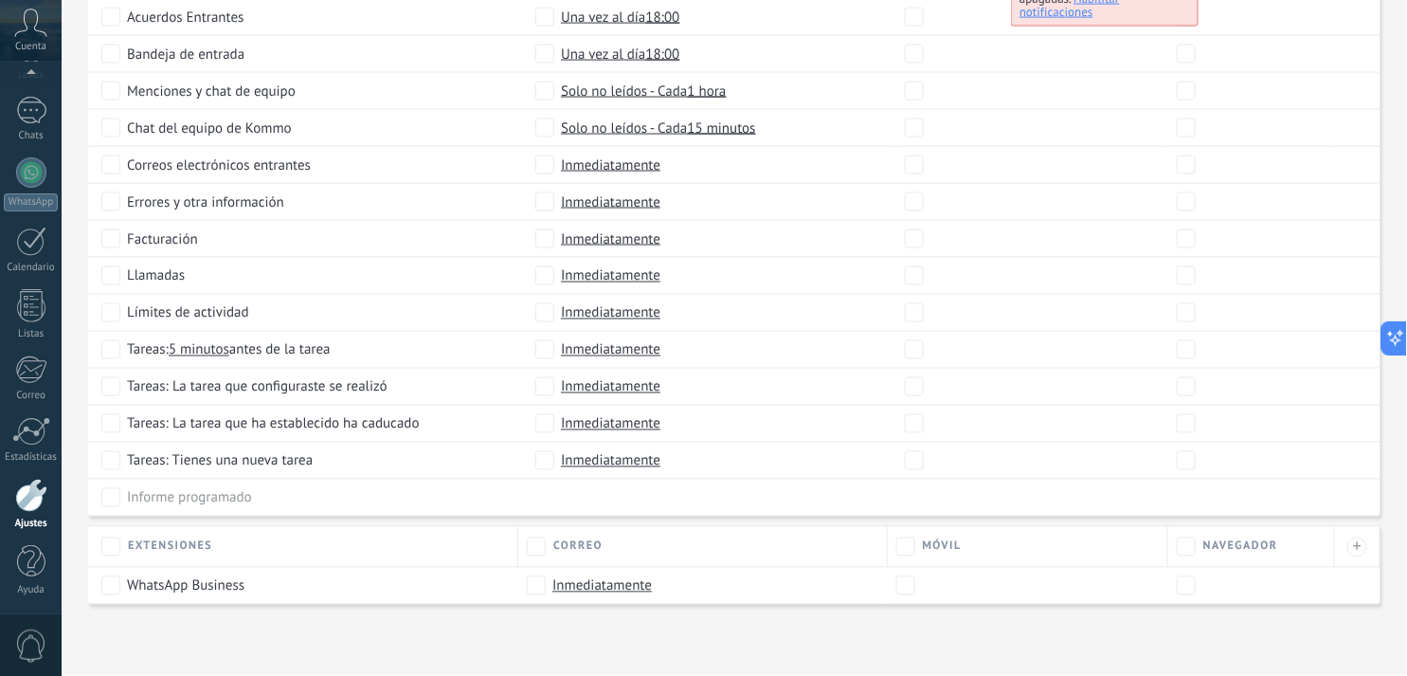
click at [589, 588] on span "Inmediatamente" at bounding box center [603, 585] width 100 height 19
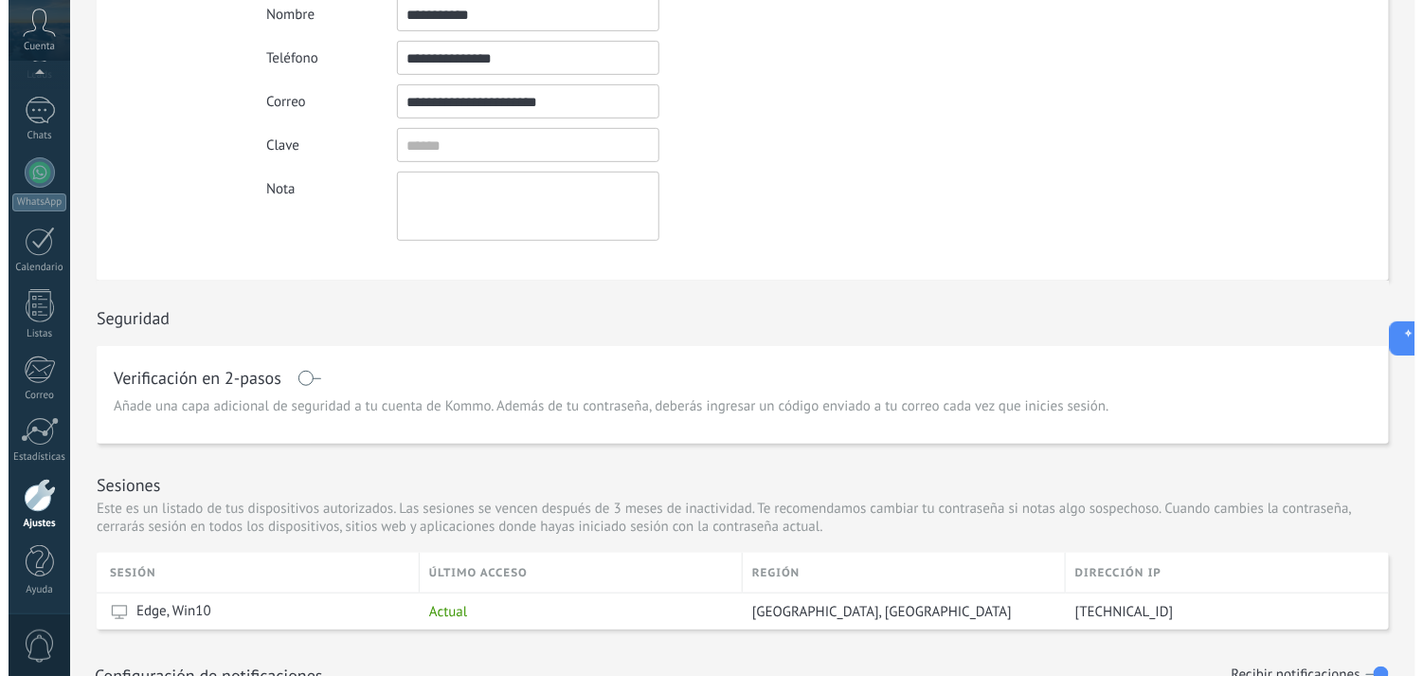
scroll to position [0, 0]
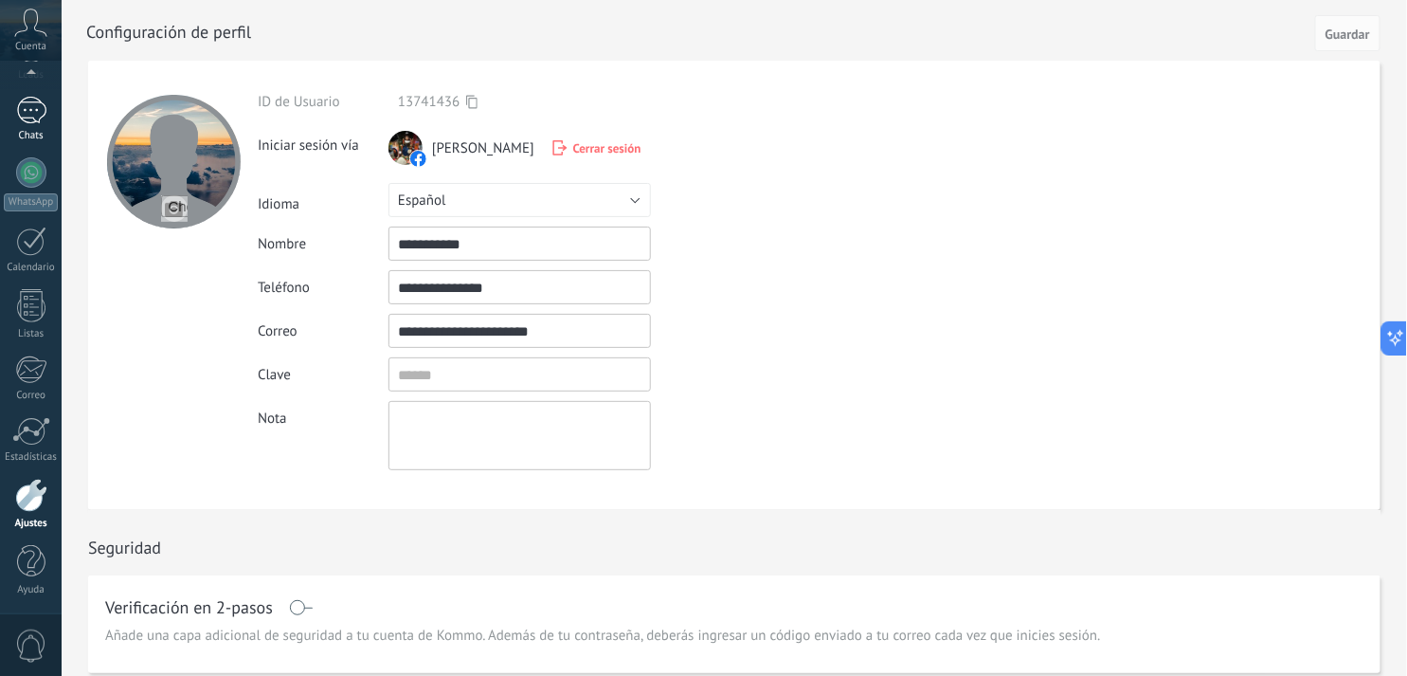
drag, startPoint x: 22, startPoint y: 121, endPoint x: 28, endPoint y: 136, distance: 15.7
click at [22, 121] on div at bounding box center [31, 110] width 30 height 27
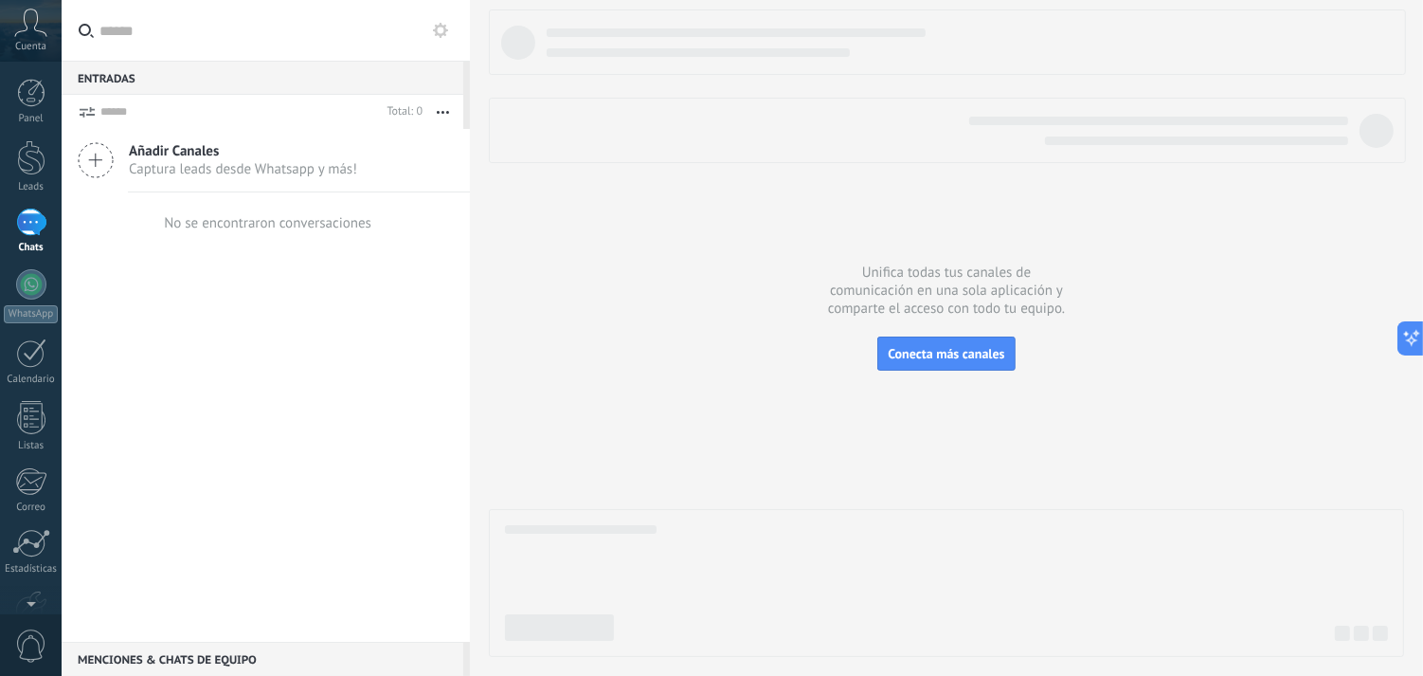
click at [29, 267] on div "Panel Leads Chats WhatsApp Clientes" at bounding box center [31, 403] width 62 height 648
click at [44, 291] on div at bounding box center [31, 284] width 30 height 30
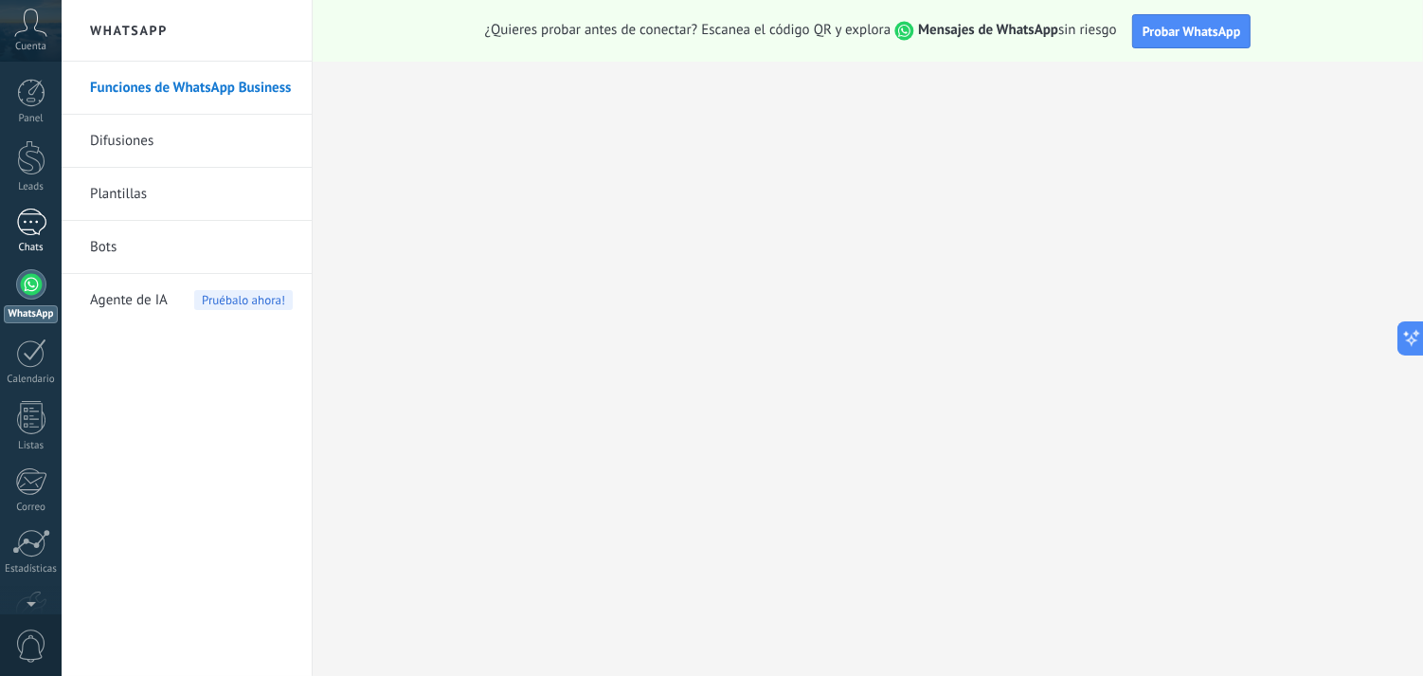
click at [29, 233] on div at bounding box center [31, 222] width 30 height 27
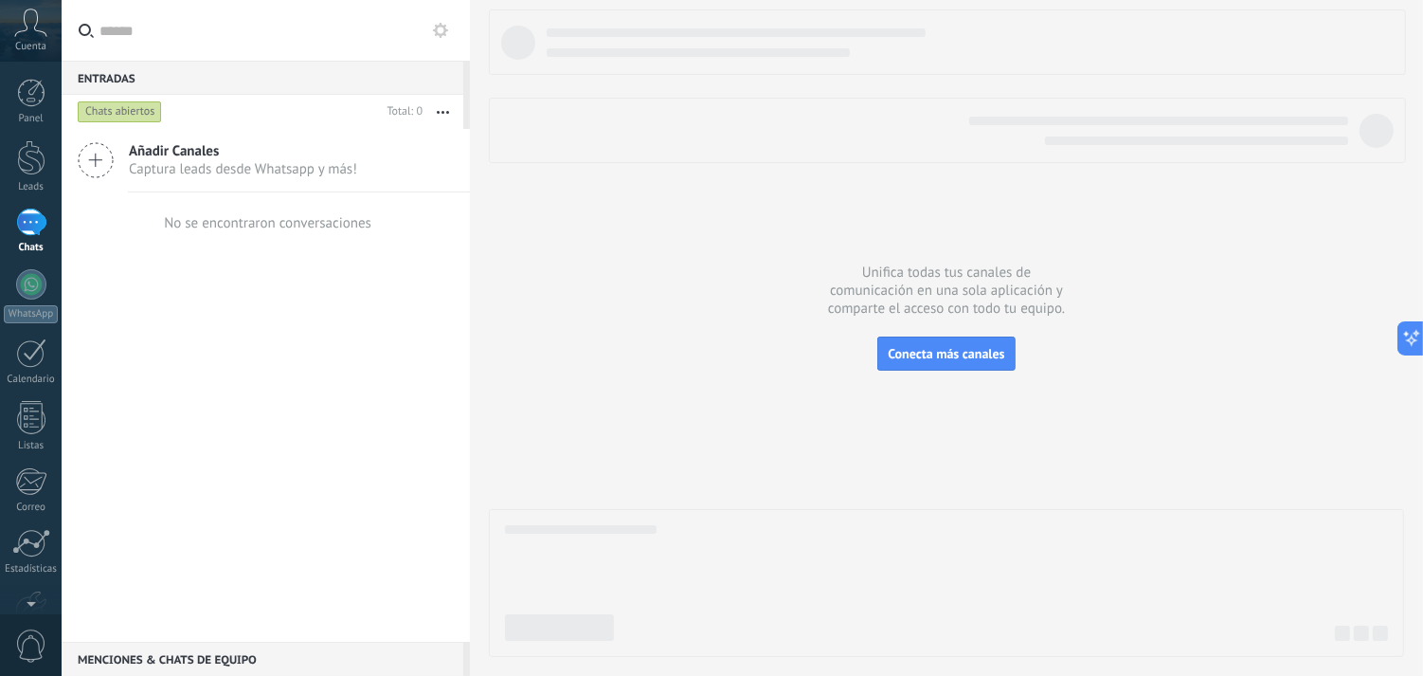
click at [143, 105] on div "Chats abiertos" at bounding box center [120, 111] width 84 height 23
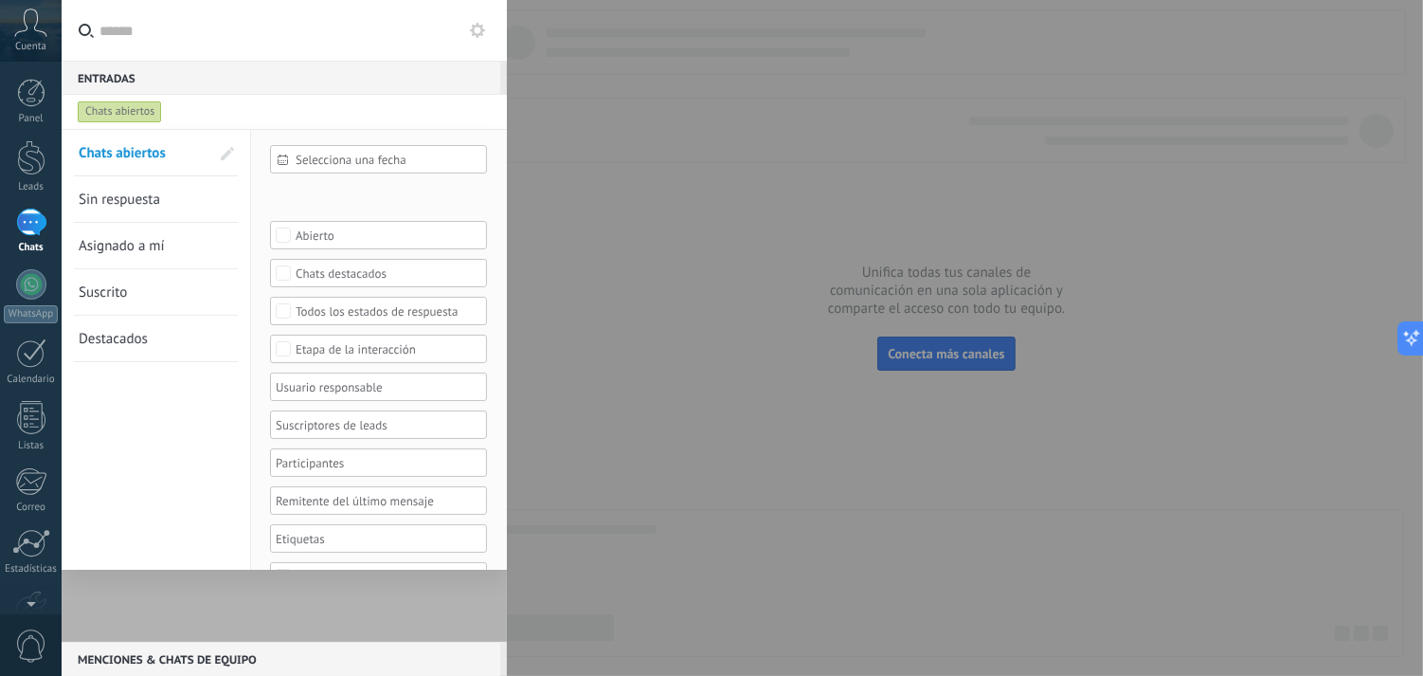
click at [571, 152] on div at bounding box center [711, 338] width 1423 height 676
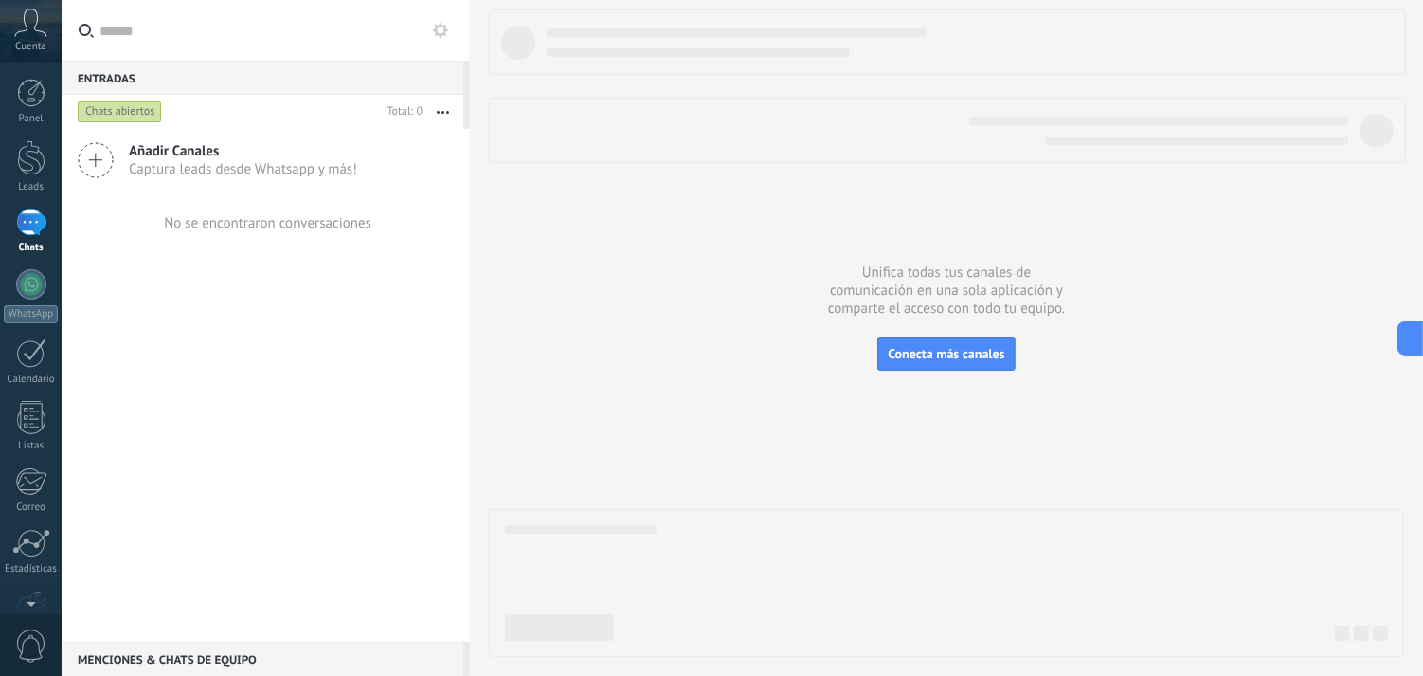
click at [375, 235] on div "No se encontraron conversaciones" at bounding box center [266, 222] width 408 height 61
click at [313, 224] on div "No se encontraron conversaciones" at bounding box center [268, 223] width 208 height 18
